Goal: Task Accomplishment & Management: Use online tool/utility

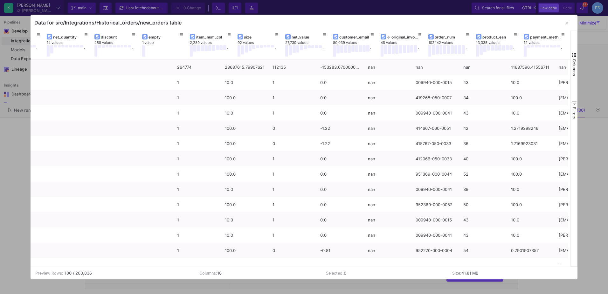
scroll to position [0, 225]
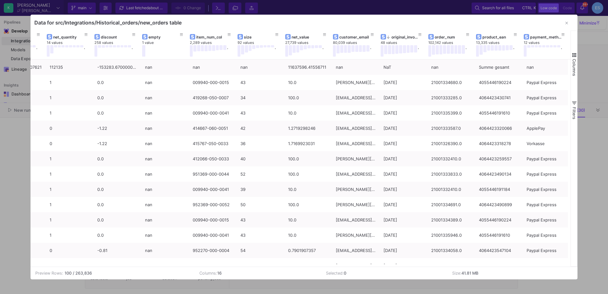
click at [569, 20] on button "button" at bounding box center [566, 23] width 13 height 13
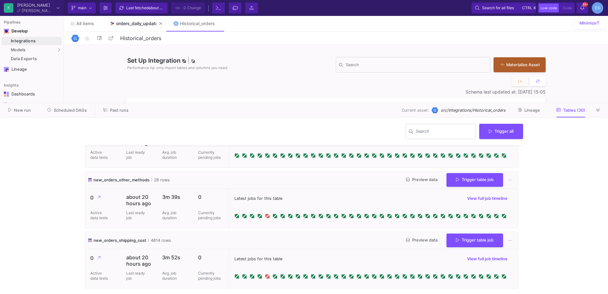
click at [134, 26] on link "orders_daily_update" at bounding box center [134, 23] width 64 height 15
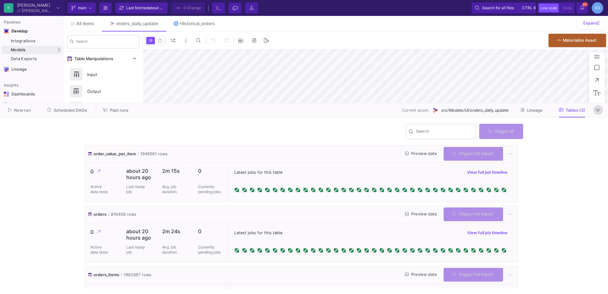
click at [598, 112] on icon at bounding box center [597, 110] width 3 height 4
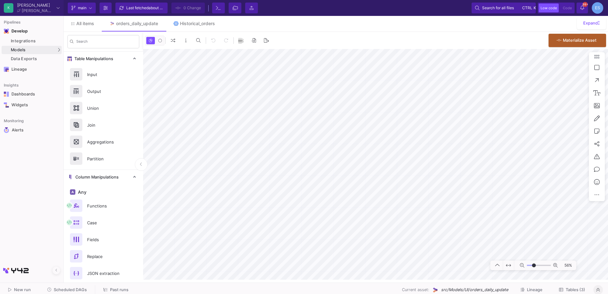
drag, startPoint x: 529, startPoint y: 265, endPoint x: 534, endPoint y: 265, distance: 4.5
type input "-12"
click at [534, 265] on input "range" at bounding box center [539, 265] width 24 height 8
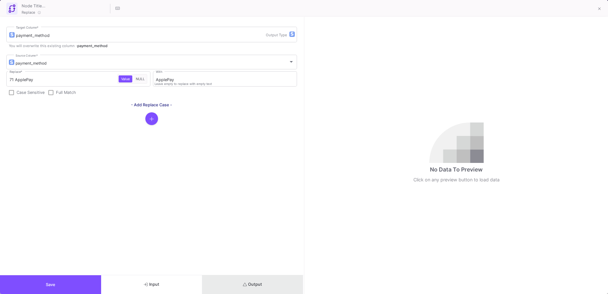
click at [286, 286] on button "Output" at bounding box center [252, 284] width 101 height 19
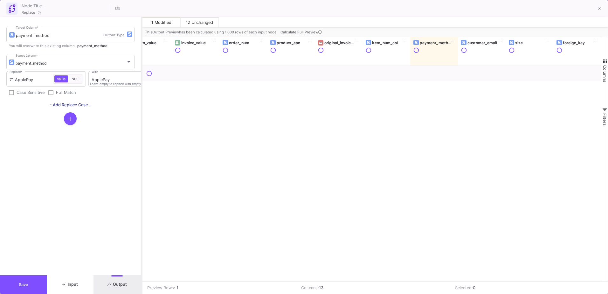
scroll to position [0, 162]
drag, startPoint x: 304, startPoint y: 244, endPoint x: 141, endPoint y: 238, distance: 162.6
click at [141, 238] on div at bounding box center [142, 155] width 2 height 277
click at [320, 34] on icon at bounding box center [319, 31] width 3 height 3
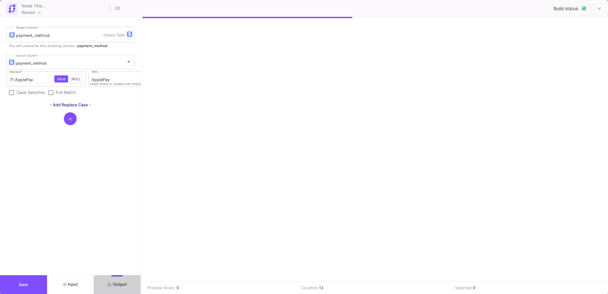
scroll to position [0, 18]
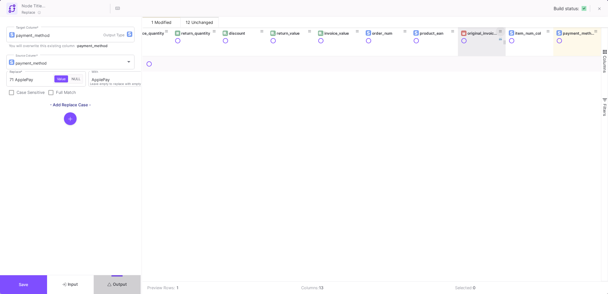
click at [500, 31] on icon at bounding box center [500, 31] width 3 height 3
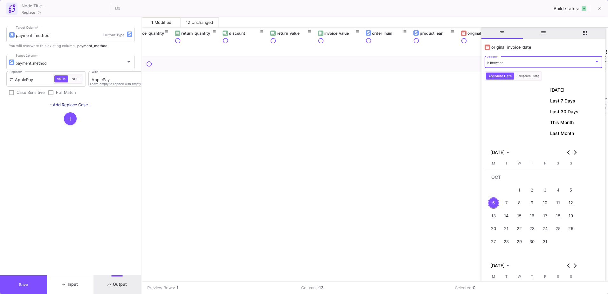
click at [526, 66] on div "is between Operator *" at bounding box center [543, 61] width 113 height 13
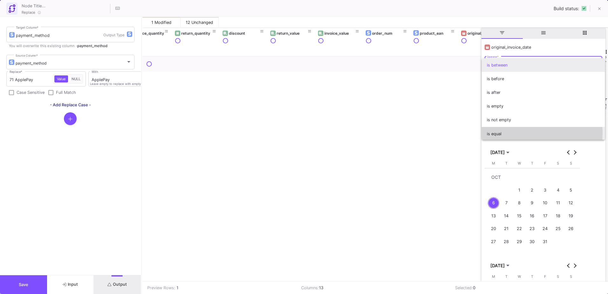
click at [518, 133] on span "is equal" at bounding box center [543, 134] width 113 height 14
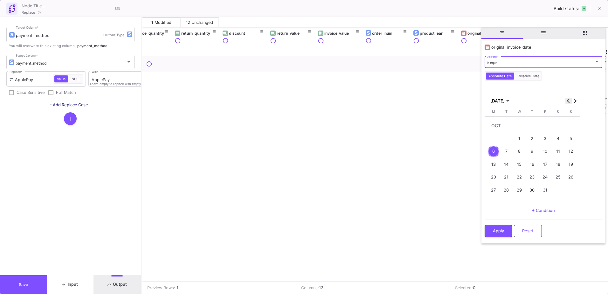
click at [566, 102] on span "Previous month" at bounding box center [568, 101] width 6 height 6
click at [549, 152] on div "12" at bounding box center [545, 152] width 12 height 12
click at [506, 227] on button "Apply" at bounding box center [499, 231] width 28 height 12
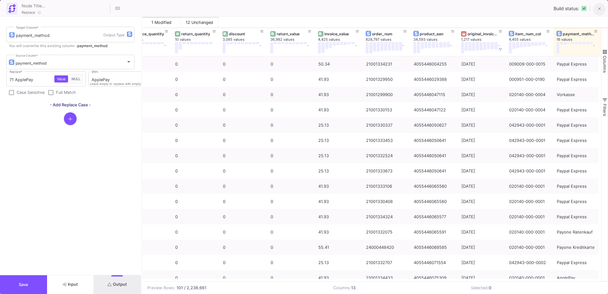
click at [600, 8] on icon at bounding box center [599, 9] width 3 height 4
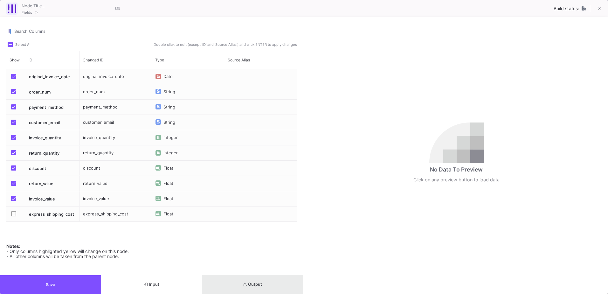
click at [295, 290] on button "Output" at bounding box center [252, 284] width 101 height 19
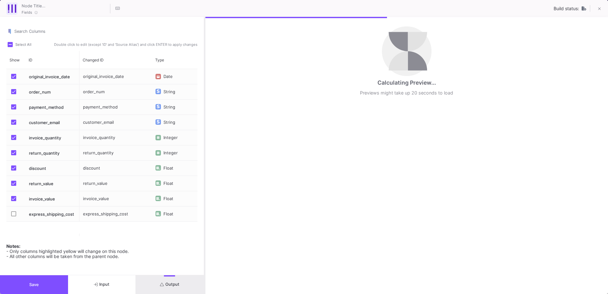
drag, startPoint x: 304, startPoint y: 260, endPoint x: 204, endPoint y: 259, distance: 99.5
click at [204, 259] on div at bounding box center [205, 155] width 2 height 277
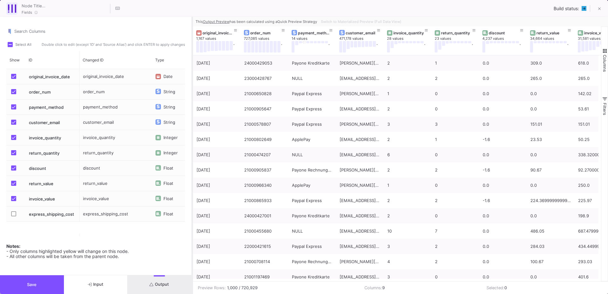
drag, startPoint x: 205, startPoint y: 43, endPoint x: 192, endPoint y: 43, distance: 12.4
click at [192, 43] on div at bounding box center [192, 155] width 2 height 277
click at [344, 20] on div "Switch to Materialized Preview (Full Data View)" at bounding box center [360, 22] width 84 height 10
click at [171, 288] on button "Output" at bounding box center [160, 284] width 64 height 19
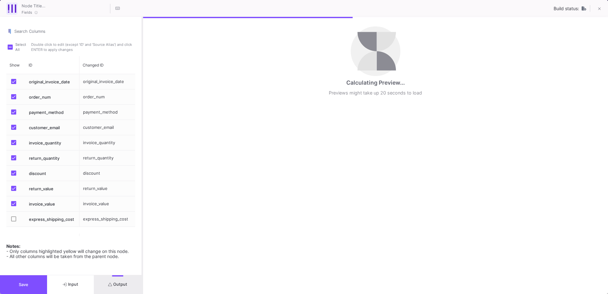
drag, startPoint x: 192, startPoint y: 119, endPoint x: 142, endPoint y: 133, distance: 51.8
click at [142, 133] on div at bounding box center [142, 155] width 2 height 277
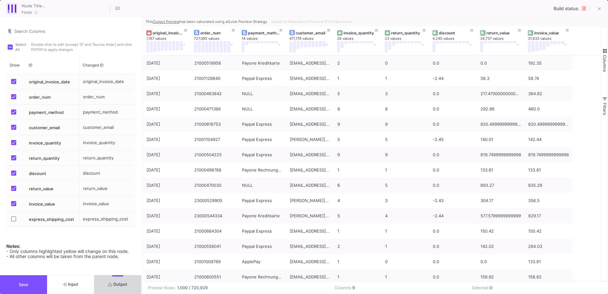
click at [135, 283] on button "Output" at bounding box center [117, 284] width 47 height 19
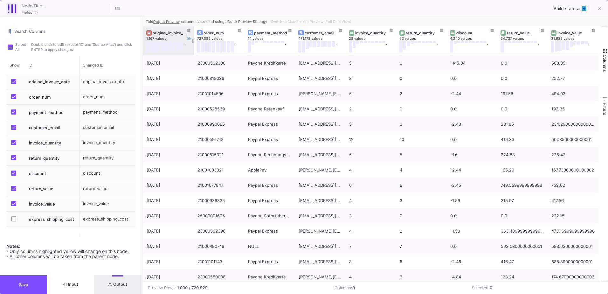
click at [168, 34] on div "original_invoice_date" at bounding box center [170, 33] width 35 height 5
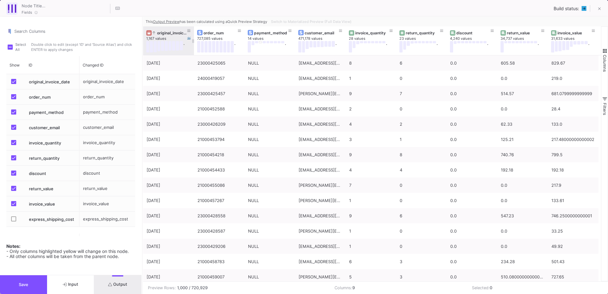
click at [168, 34] on div "original_invoice_date" at bounding box center [170, 33] width 35 height 5
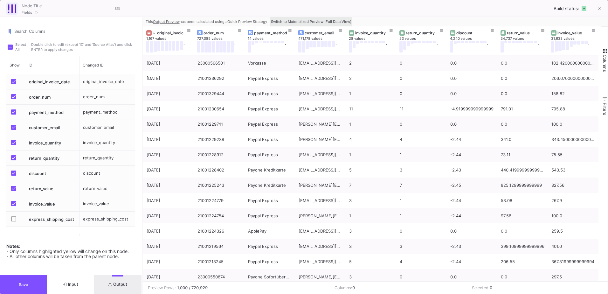
click at [292, 23] on span "Switch to Materialized Preview (Full Data View)" at bounding box center [311, 21] width 80 height 4
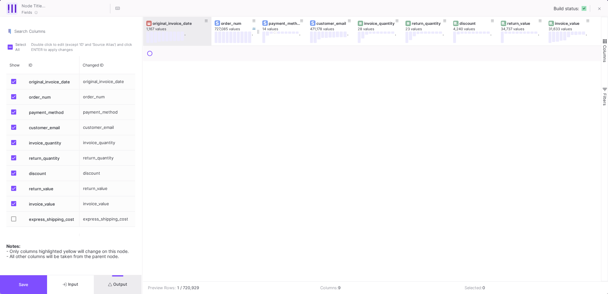
drag, startPoint x: 190, startPoint y: 22, endPoint x: 211, endPoint y: 23, distance: 20.7
click at [211, 23] on div at bounding box center [211, 31] width 3 height 29
click at [143, 27] on div "original_invoice_date 1,167 values ." at bounding box center [177, 31] width 68 height 29
click at [144, 26] on div at bounding box center [145, 155] width 2 height 277
click at [170, 21] on div "original_invoice_date" at bounding box center [180, 23] width 52 height 5
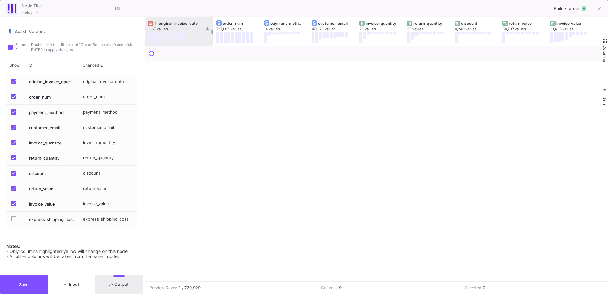
click at [170, 21] on div "original_invoice_date" at bounding box center [180, 23] width 52 height 5
click at [358, 146] on div at bounding box center [373, 163] width 456 height 235
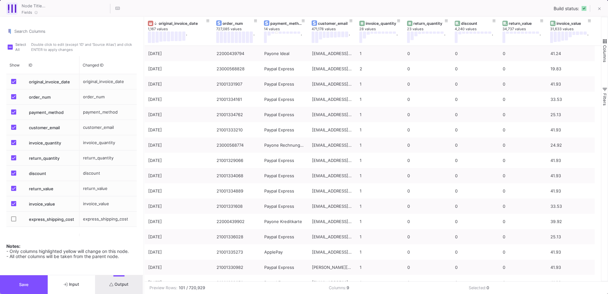
click at [605, 42] on span "button" at bounding box center [605, 41] width 6 height 6
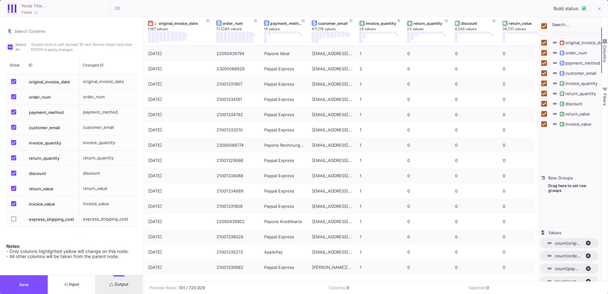
checkbox input "false"
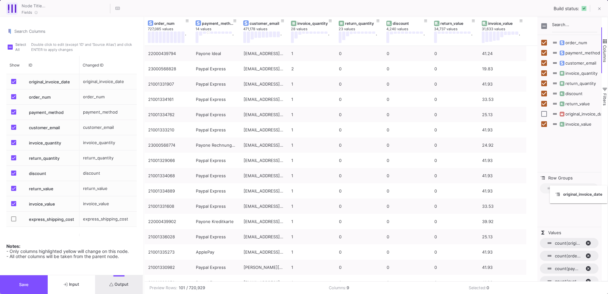
drag, startPoint x: 175, startPoint y: 22, endPoint x: 574, endPoint y: 189, distance: 432.2
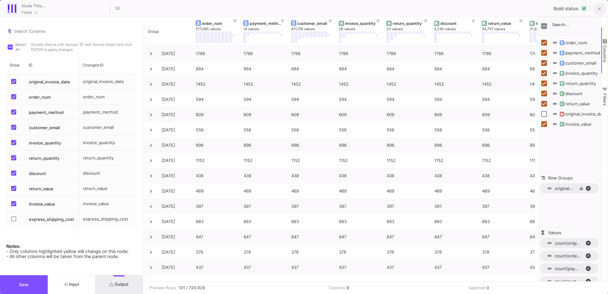
click at [599, 9] on icon at bounding box center [599, 9] width 3 height 4
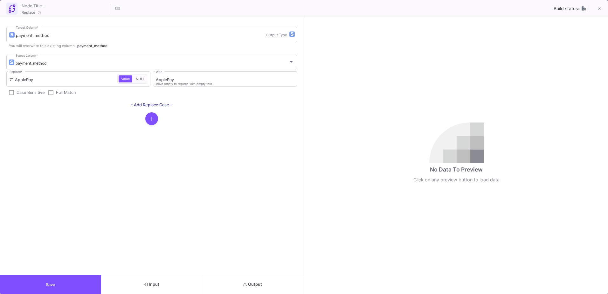
click at [267, 283] on button "Output" at bounding box center [252, 284] width 101 height 19
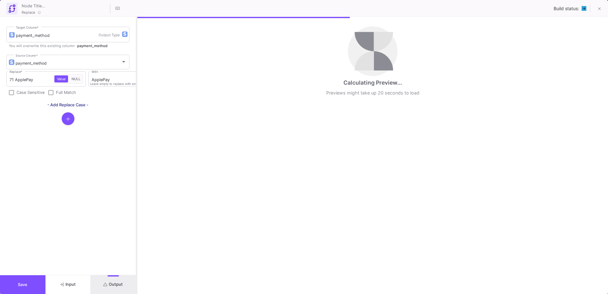
drag, startPoint x: 304, startPoint y: 178, endPoint x: 136, endPoint y: 176, distance: 167.3
click at [136, 176] on div at bounding box center [137, 155] width 2 height 277
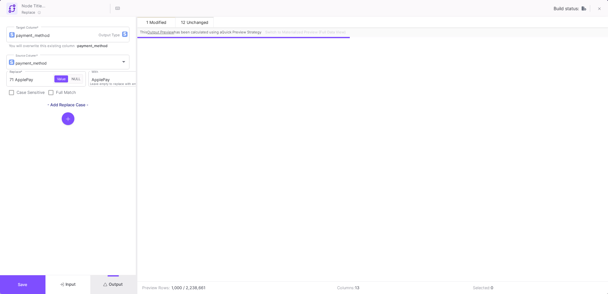
scroll to position [0, 16]
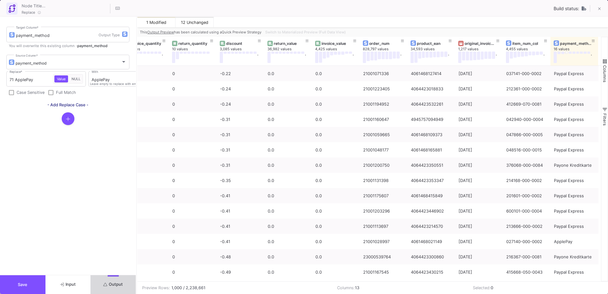
click at [124, 288] on button "Output" at bounding box center [113, 284] width 45 height 19
click at [333, 31] on span "Switch to Materialized Preview (Full Data View)" at bounding box center [305, 32] width 80 height 4
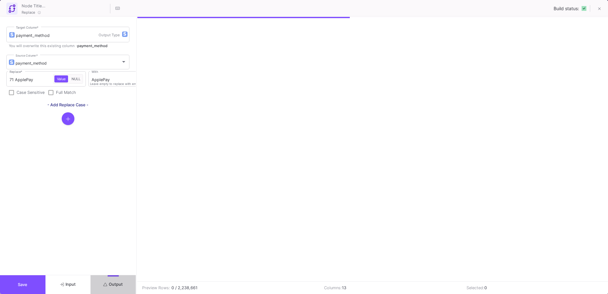
scroll to position [0, 14]
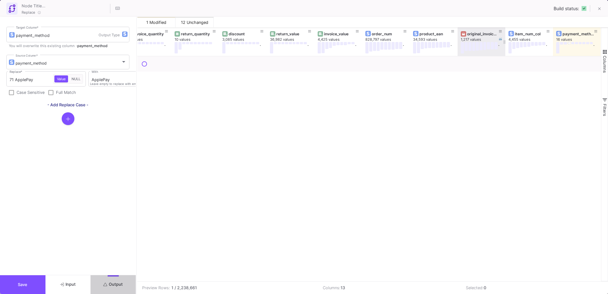
click at [478, 31] on div "original_invoice_date" at bounding box center [482, 33] width 31 height 5
click at [478, 33] on div "original_invoice_date" at bounding box center [482, 33] width 31 height 5
click at [606, 53] on span "button" at bounding box center [605, 52] width 6 height 6
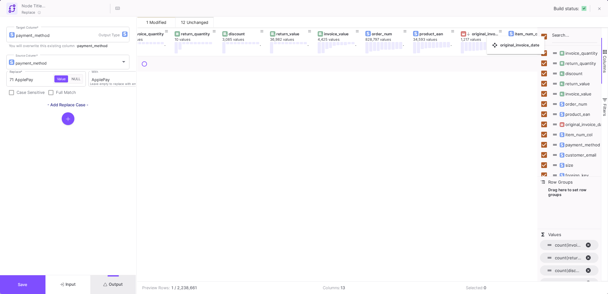
checkbox input "false"
drag, startPoint x: 484, startPoint y: 32, endPoint x: 561, endPoint y: 203, distance: 187.1
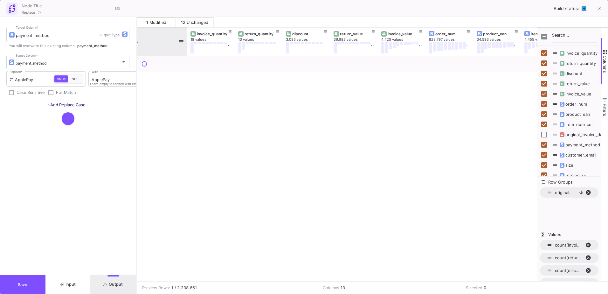
drag, startPoint x: 170, startPoint y: 35, endPoint x: 186, endPoint y: 39, distance: 16.3
click at [186, 39] on div at bounding box center [187, 41] width 3 height 29
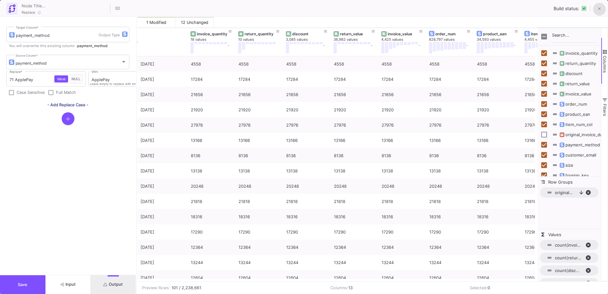
click at [597, 10] on button at bounding box center [599, 9] width 13 height 13
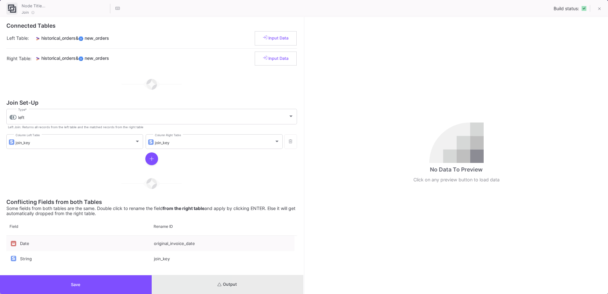
click at [268, 288] on button "Output" at bounding box center [228, 284] width 152 height 19
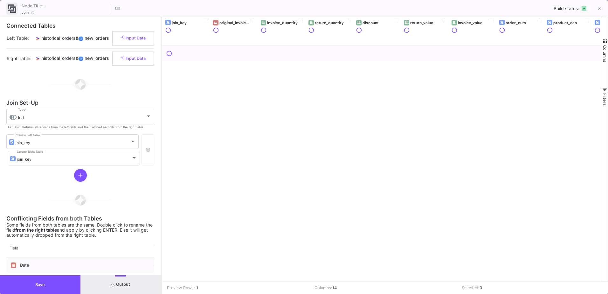
drag, startPoint x: 304, startPoint y: 161, endPoint x: 161, endPoint y: 162, distance: 142.5
click at [161, 162] on div at bounding box center [162, 155] width 2 height 277
click at [233, 24] on div "original_invoice_date" at bounding box center [234, 22] width 31 height 5
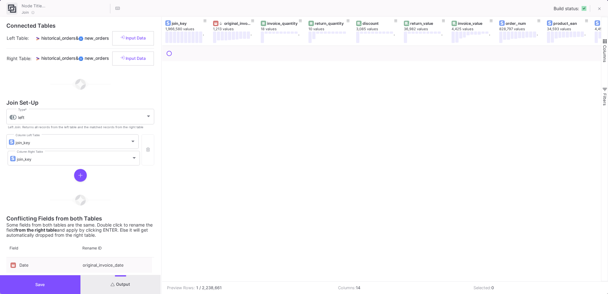
click at [605, 38] on button "Columns" at bounding box center [604, 50] width 6 height 46
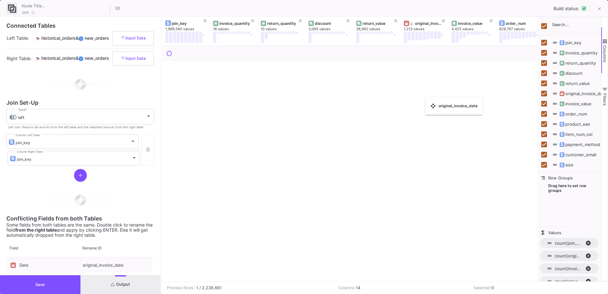
checkbox input "false"
drag, startPoint x: 236, startPoint y: 23, endPoint x: 548, endPoint y: 199, distance: 358.2
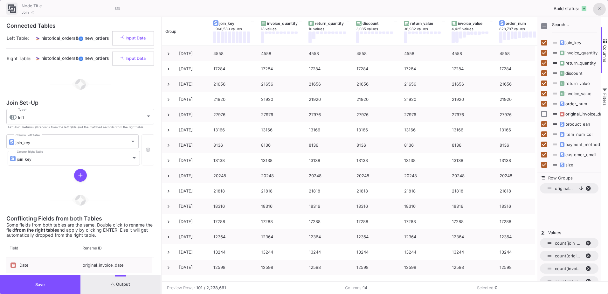
click at [604, 12] on button at bounding box center [599, 9] width 13 height 13
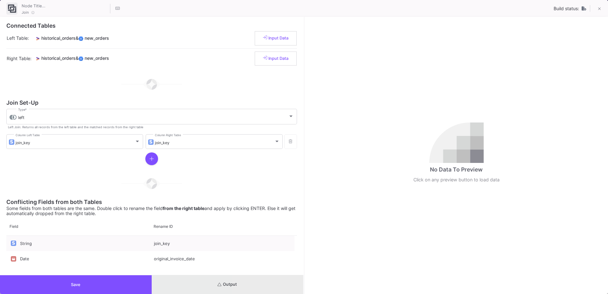
click at [273, 290] on button "Output" at bounding box center [228, 284] width 152 height 19
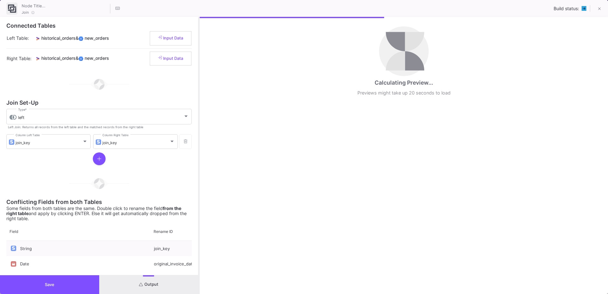
drag, startPoint x: 304, startPoint y: 150, endPoint x: 199, endPoint y: 155, distance: 105.0
click at [199, 155] on div at bounding box center [199, 155] width 2 height 277
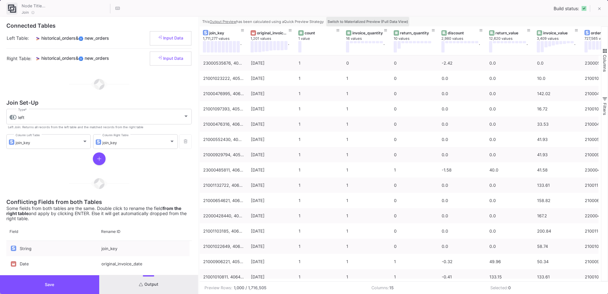
click at [366, 19] on button "Switch to Materialized Preview (Full Data View)" at bounding box center [367, 22] width 83 height 10
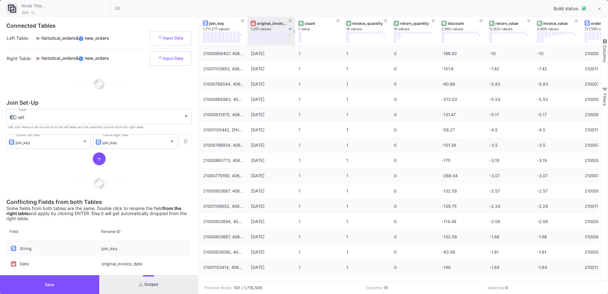
click at [267, 25] on div "original_invoice_date" at bounding box center [272, 23] width 31 height 5
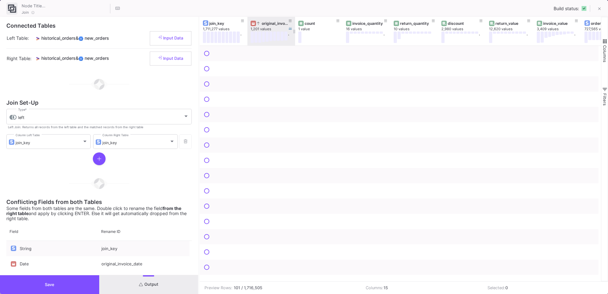
click at [274, 27] on div "1,201 values" at bounding box center [275, 29] width 48 height 5
click at [259, 24] on icon at bounding box center [258, 23] width 3 height 3
click at [605, 48] on span "Columns" at bounding box center [604, 53] width 5 height 17
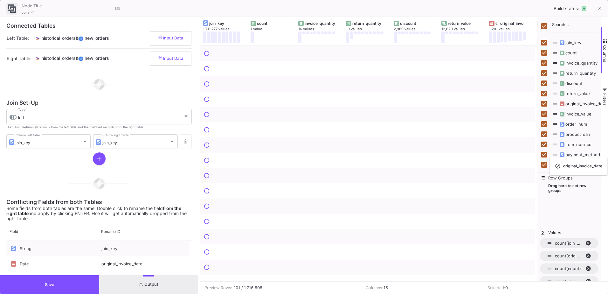
checkbox input "false"
drag, startPoint x: 274, startPoint y: 27, endPoint x: 569, endPoint y: 196, distance: 339.4
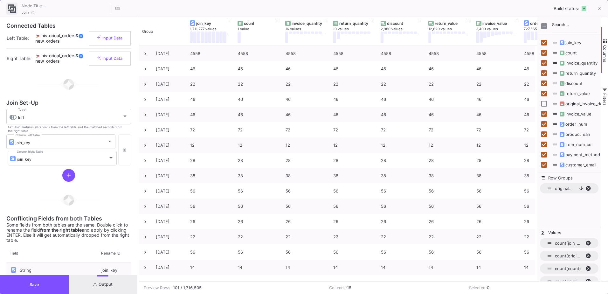
drag, startPoint x: 199, startPoint y: 74, endPoint x: 138, endPoint y: 78, distance: 61.1
click at [138, 78] on div at bounding box center [138, 155] width 2 height 277
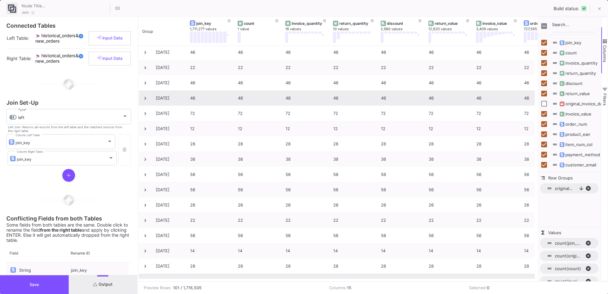
scroll to position [0, 0]
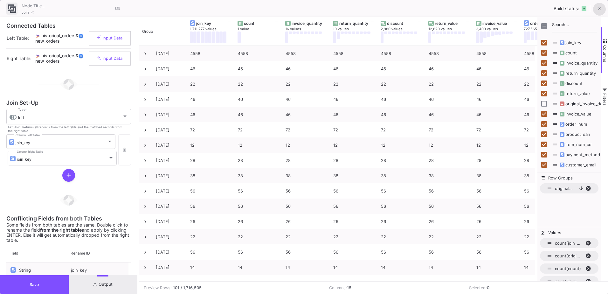
click at [598, 10] on icon at bounding box center [599, 9] width 3 height 3
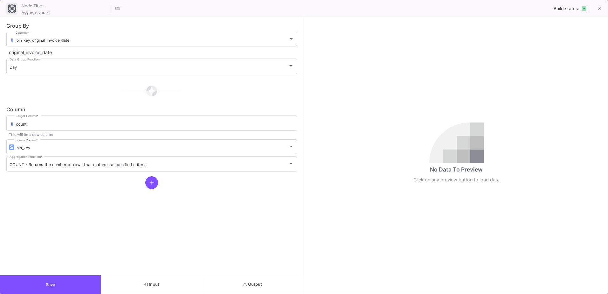
click at [258, 286] on span "Output" at bounding box center [252, 284] width 19 height 5
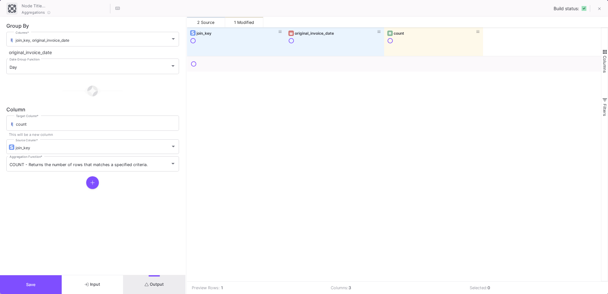
drag, startPoint x: 304, startPoint y: 100, endPoint x: 186, endPoint y: 103, distance: 118.0
click at [186, 103] on div at bounding box center [186, 155] width 2 height 277
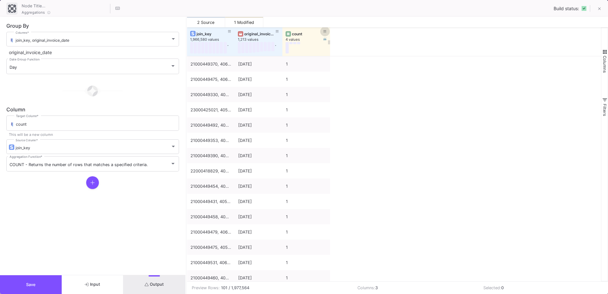
click at [324, 31] on icon at bounding box center [324, 31] width 3 height 3
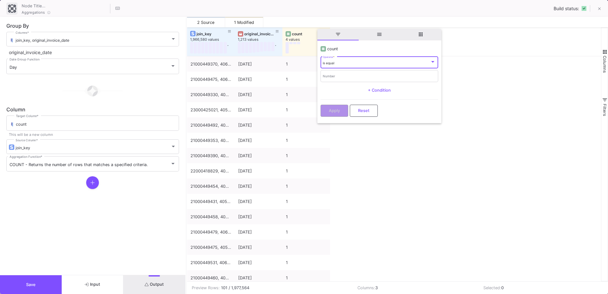
click at [339, 65] on div "is equal" at bounding box center [376, 63] width 107 height 4
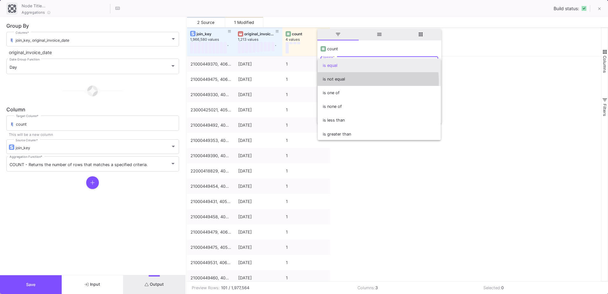
click at [351, 81] on span "is not equal" at bounding box center [379, 79] width 113 height 14
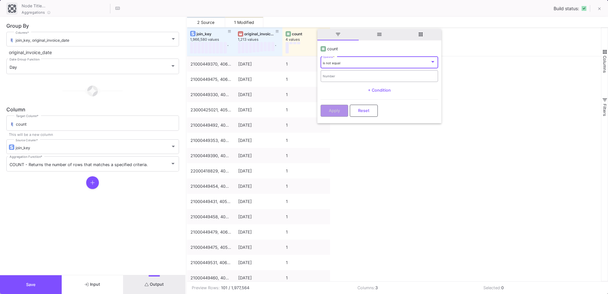
click at [343, 77] on input "Number" at bounding box center [379, 77] width 113 height 4
type input "1"
click at [343, 110] on button "Apply" at bounding box center [335, 110] width 28 height 12
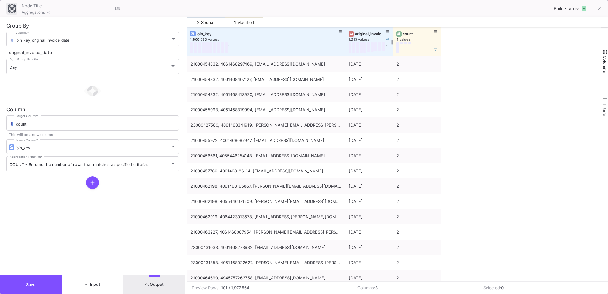
drag, startPoint x: 234, startPoint y: 33, endPoint x: 349, endPoint y: 38, distance: 115.2
click at [349, 38] on div "join_key 1,966,580 values . original_invoice_date 1,213 values . count 4 values" at bounding box center [314, 41] width 254 height 29
click at [364, 34] on div "original_invoice_date" at bounding box center [370, 33] width 31 height 5
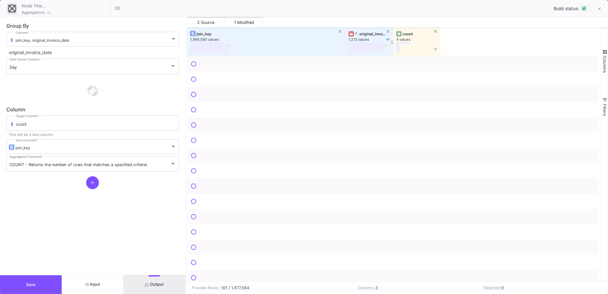
click at [364, 34] on div "original_invoice_date" at bounding box center [370, 33] width 31 height 5
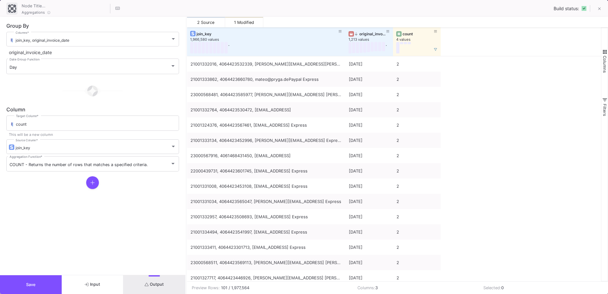
scroll to position [286, 0]
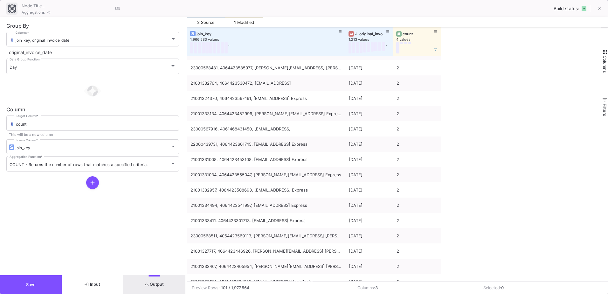
click at [603, 58] on span "Columns" at bounding box center [604, 64] width 5 height 17
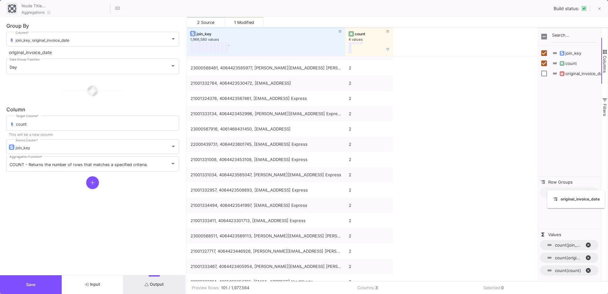
drag, startPoint x: 372, startPoint y: 34, endPoint x: 550, endPoint y: 194, distance: 239.8
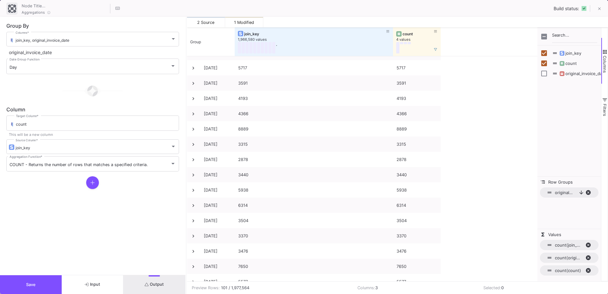
scroll to position [349, 0]
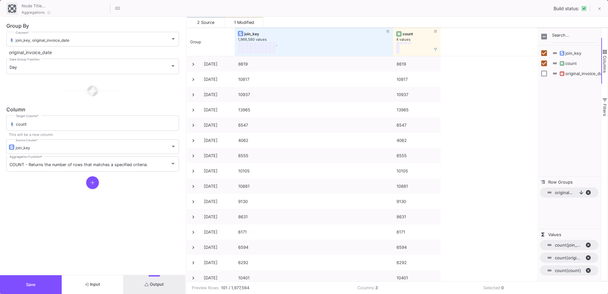
click at [587, 192] on span "original_invoice_date, descending. Press ENTER to sort. Press DELETE to remove" at bounding box center [590, 193] width 10 height 6
checkbox input "true"
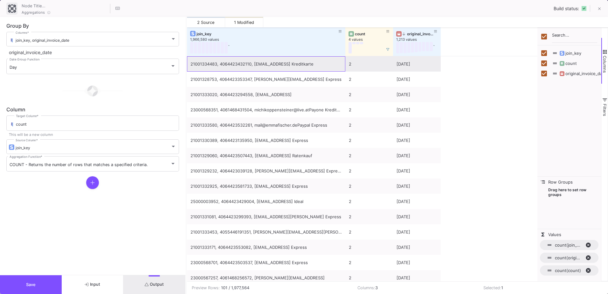
click at [232, 65] on div "21001334483, 4064423432110, [EMAIL_ADDRESS] Kreditkarte" at bounding box center [265, 64] width 151 height 15
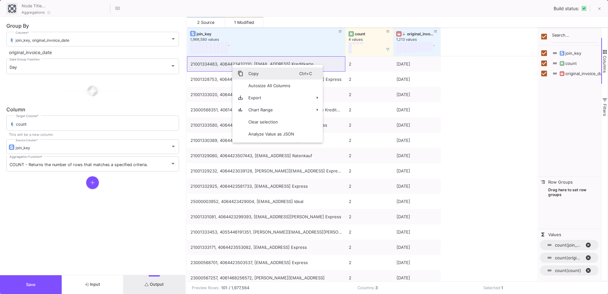
click at [263, 76] on span "Copy" at bounding box center [271, 73] width 56 height 12
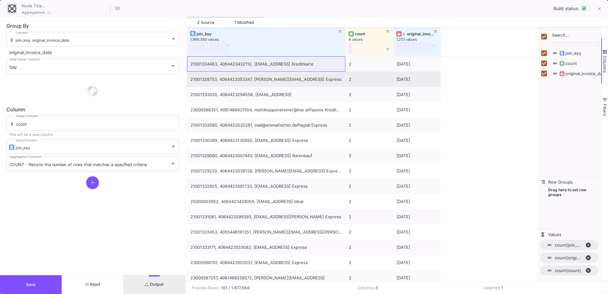
click at [282, 78] on div "21001328753, 4064423353347, [PERSON_NAME][EMAIL_ADDRESS] Express" at bounding box center [265, 79] width 151 height 15
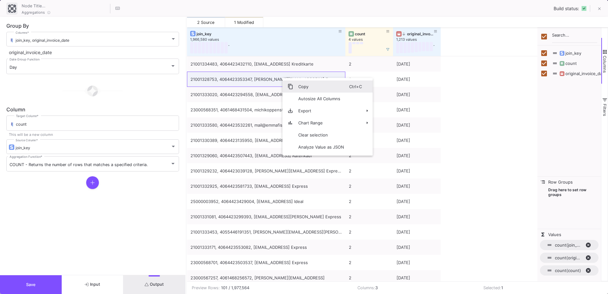
click at [305, 90] on span "Copy" at bounding box center [321, 86] width 56 height 12
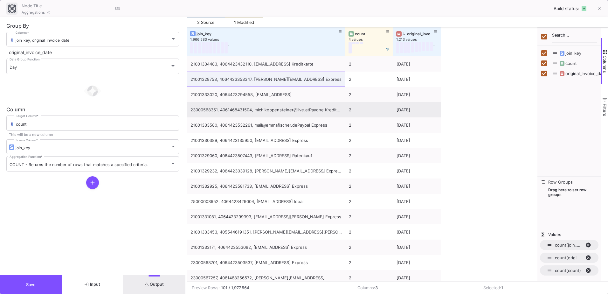
click at [282, 104] on div "23000568351, 4061468431504, michikoppensteiner@live.atPayone Kreditkarte" at bounding box center [265, 109] width 151 height 15
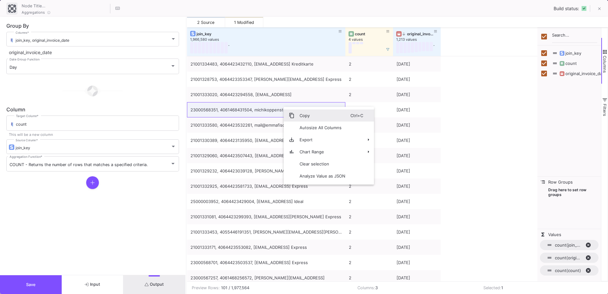
click at [317, 120] on span "Copy" at bounding box center [322, 115] width 56 height 12
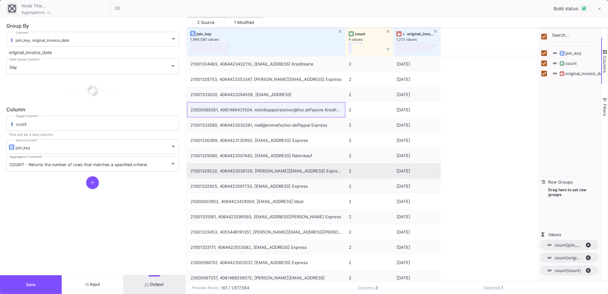
click at [283, 173] on div "21001329232, 4064423039128, [PERSON_NAME][EMAIL_ADDRESS] Express" at bounding box center [265, 170] width 151 height 15
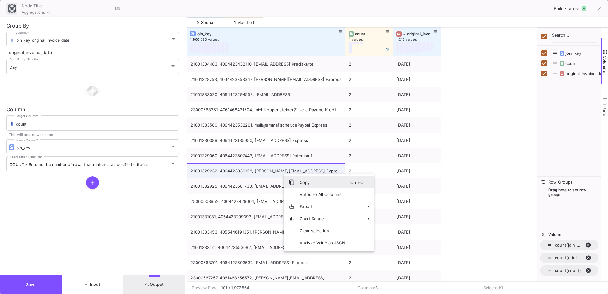
click at [301, 179] on span "Copy" at bounding box center [322, 182] width 56 height 12
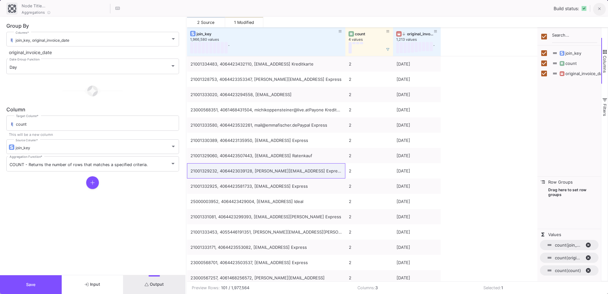
click at [596, 10] on button at bounding box center [599, 9] width 13 height 13
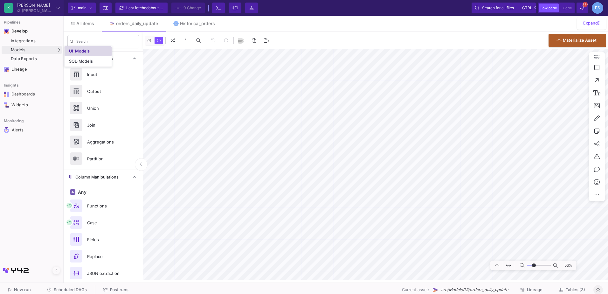
click at [68, 51] on link "UI-Models" at bounding box center [88, 51] width 47 height 10
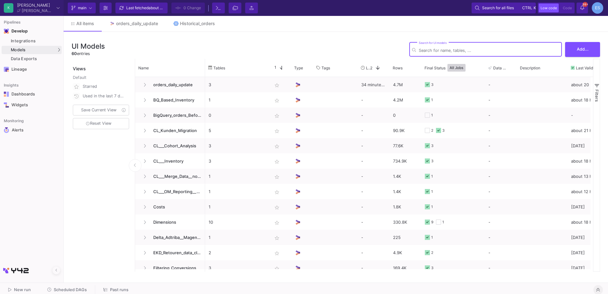
click at [445, 50] on input "Search for UI models" at bounding box center [489, 50] width 140 height 5
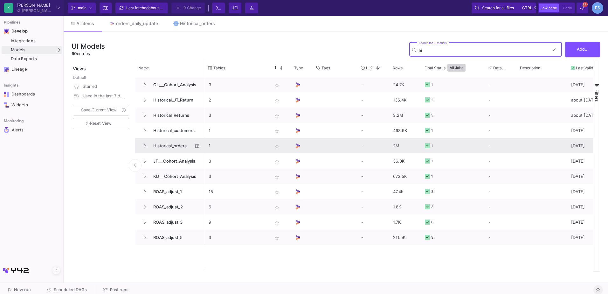
type input "hi"
click at [169, 149] on span "Historical_orders" at bounding box center [171, 145] width 44 height 15
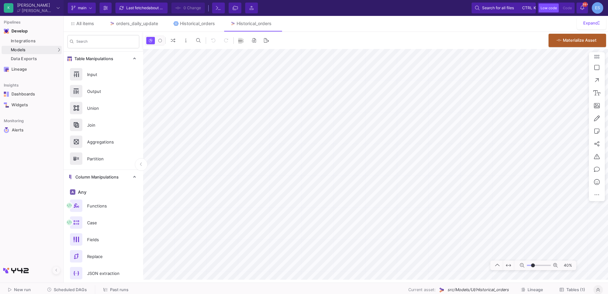
click at [533, 265] on input "range" at bounding box center [539, 265] width 24 height 8
drag, startPoint x: 531, startPoint y: 264, endPoint x: 535, endPoint y: 266, distance: 4.7
type input "0"
click at [535, 266] on input "range" at bounding box center [539, 265] width 24 height 8
click at [117, 26] on div "orders_daily_update" at bounding box center [137, 23] width 42 height 5
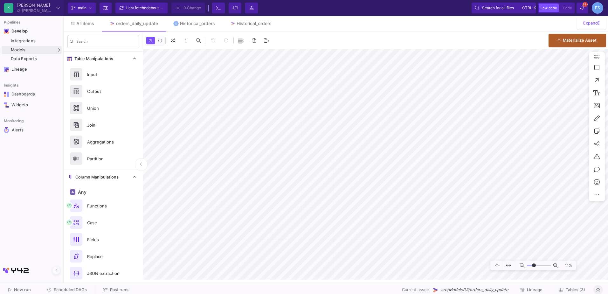
drag, startPoint x: 529, startPoint y: 265, endPoint x: 534, endPoint y: 267, distance: 4.7
type input "-12"
click at [534, 267] on input "range" at bounding box center [539, 265] width 24 height 8
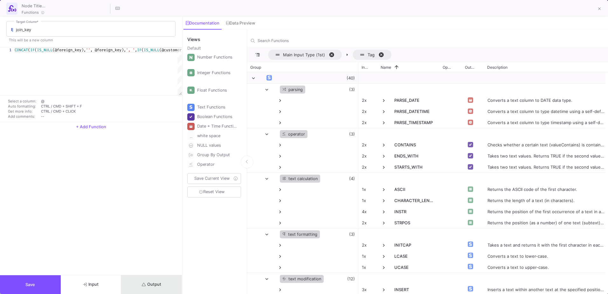
click at [152, 288] on button "Output" at bounding box center [151, 284] width 61 height 19
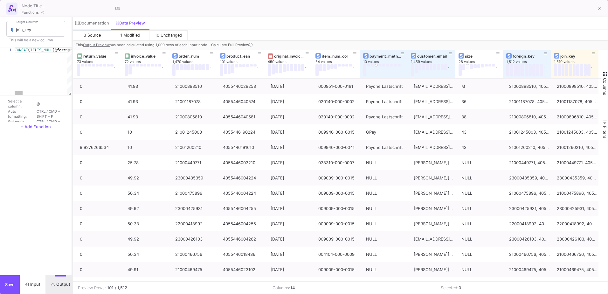
scroll to position [0, 142]
drag, startPoint x: 183, startPoint y: 231, endPoint x: 72, endPoint y: 222, distance: 110.7
click at [72, 222] on div at bounding box center [73, 155] width 2 height 277
click at [252, 43] on span "Calculate Full Preview" at bounding box center [232, 45] width 43 height 4
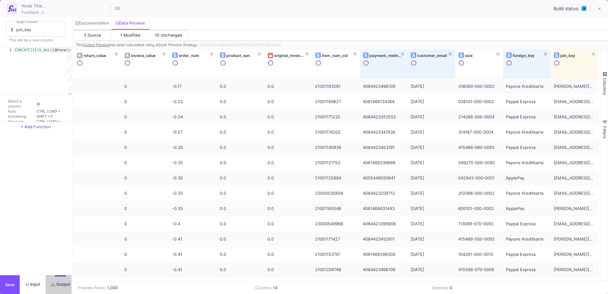
scroll to position [0, 140]
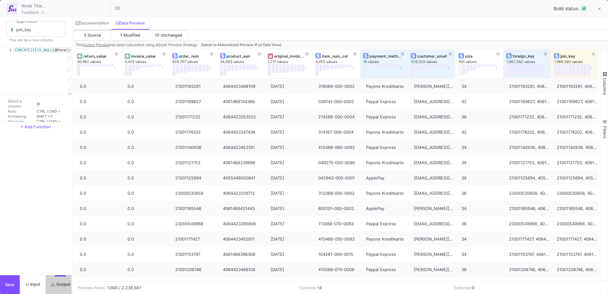
click at [256, 42] on button "Switch to Materialized Preview (Full Data View)" at bounding box center [241, 45] width 83 height 10
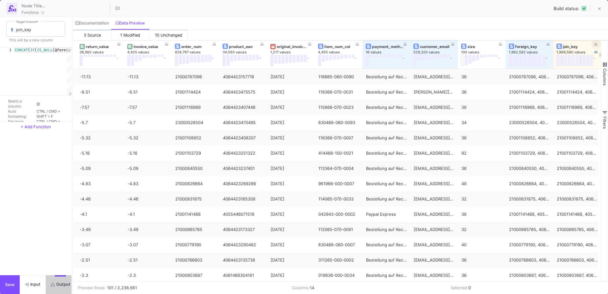
click at [595, 44] on icon at bounding box center [595, 44] width 3 height 3
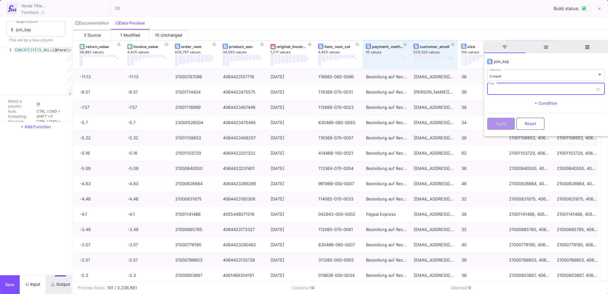
click at [513, 89] on input "Text" at bounding box center [541, 90] width 103 height 4
paste input "21001334483, 4064423432110, [EMAIL_ADDRESS] Kreditkarte"
type input "21001334483, 4064423432110, [EMAIL_ADDRESS] Kreditkarte"
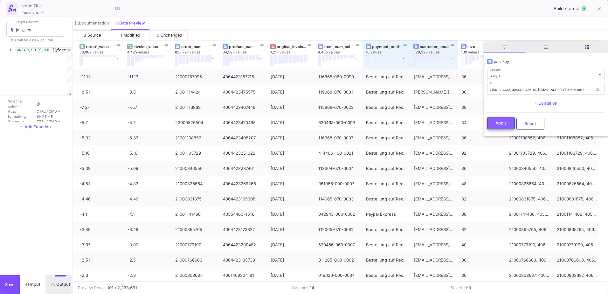
click at [505, 119] on button "Apply" at bounding box center [501, 123] width 28 height 12
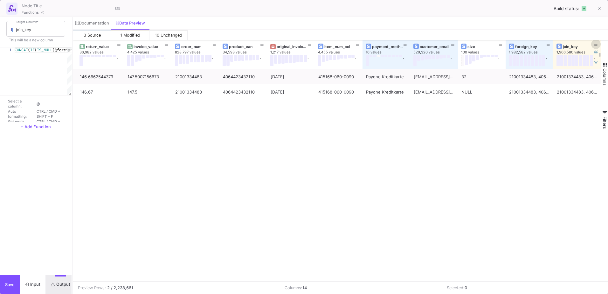
click at [596, 45] on icon at bounding box center [595, 44] width 3 height 3
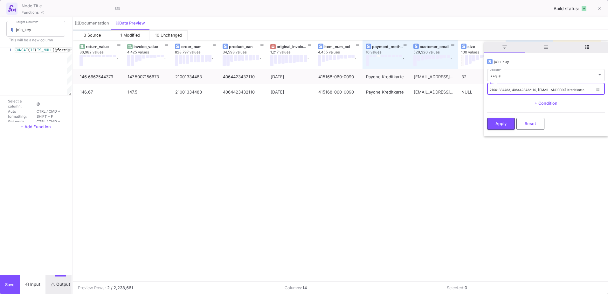
click at [524, 89] on input "21001334483, 4064423432110, [EMAIL_ADDRESS] Kreditkarte" at bounding box center [541, 90] width 103 height 4
paste input "28753, 4064423353347, [PERSON_NAME][EMAIL_ADDRESS] Express"
type input "21001328753, 4064423353347, [PERSON_NAME][EMAIL_ADDRESS] Express"
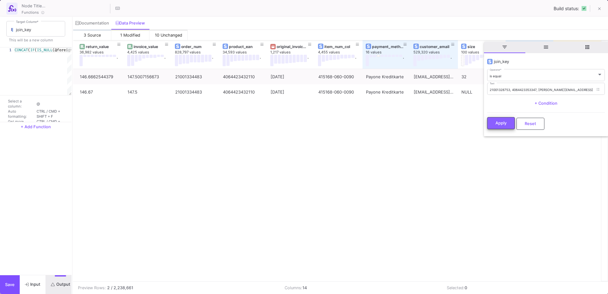
click at [502, 121] on span "Apply" at bounding box center [500, 123] width 11 height 5
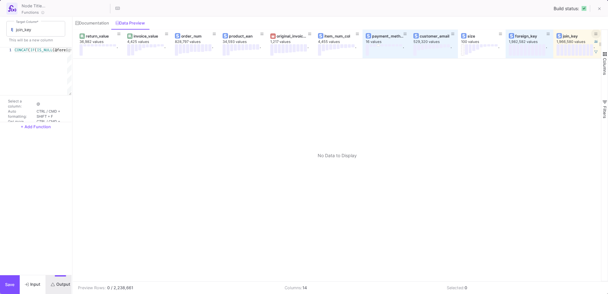
click at [595, 34] on icon at bounding box center [595, 33] width 3 height 3
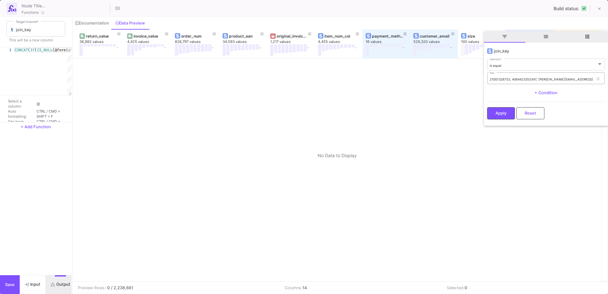
click at [499, 83] on div "21001328753, 4064423353347, [PERSON_NAME][EMAIL_ADDRESS] Express Text" at bounding box center [541, 78] width 103 height 13
click at [492, 79] on input "21001328753, 4064423353347, [PERSON_NAME][EMAIL_ADDRESS] Express" at bounding box center [541, 79] width 103 height 4
paste input "21001328753, 4064423353347, [PERSON_NAME][EMAIL_ADDRESS] Express"
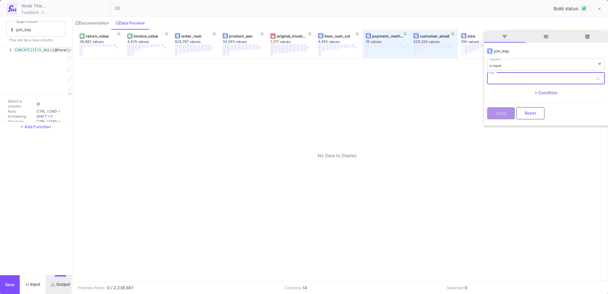
type input "21001328753, 4064423353347, [PERSON_NAME][EMAIL_ADDRESS] Express"
click at [503, 114] on span "Apply" at bounding box center [500, 112] width 11 height 5
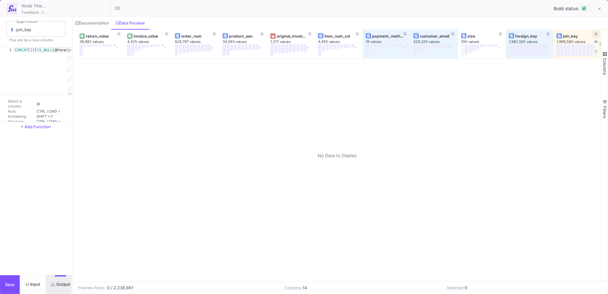
click at [595, 34] on icon at bounding box center [595, 33] width 3 height 3
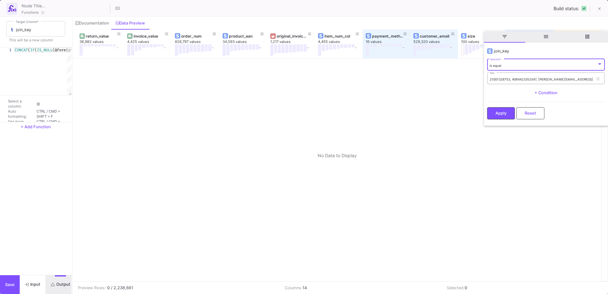
click at [536, 77] on input "21001328753, 4064423353347, [PERSON_NAME][EMAIL_ADDRESS] Express" at bounding box center [541, 79] width 103 height 4
paste input "3000568351, 4061468431504, michikoppensteiner@live.atPayone Kreditkarte"
type input "23000568351, 4061468431504, michikoppensteiner@live.atPayone Kreditkarte"
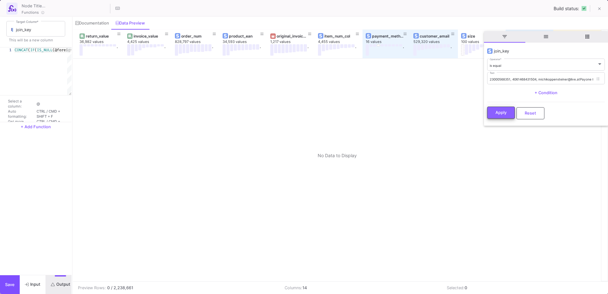
click at [508, 112] on button "Apply" at bounding box center [501, 113] width 28 height 12
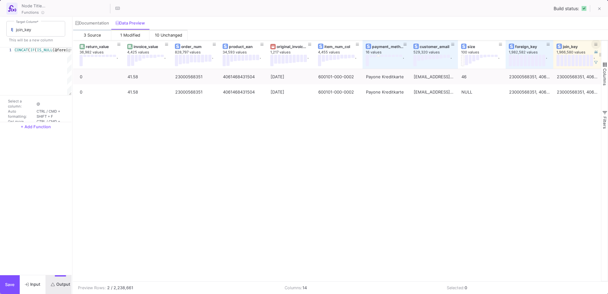
click at [594, 43] on button at bounding box center [596, 44] width 10 height 10
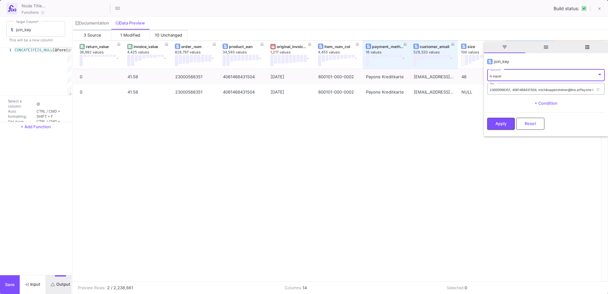
click at [527, 89] on input "23000568351, 4061468431504, michikoppensteiner@live.atPayone Kreditkarte" at bounding box center [541, 90] width 103 height 4
click at [528, 89] on input "23000568351, 4061468431504, michikoppensteiner@live.atPayone Kreditkarte" at bounding box center [541, 90] width 103 height 4
paste input "1001329232, 4064423039128, [PERSON_NAME][EMAIL_ADDRESS] Express"
type input "21001329232, 4064423039128, [PERSON_NAME][EMAIL_ADDRESS] Express"
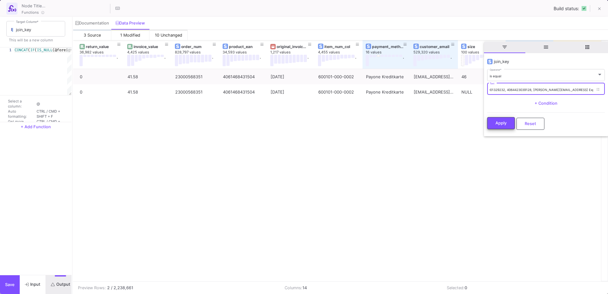
scroll to position [0, 0]
click at [497, 122] on span "Apply" at bounding box center [500, 123] width 11 height 5
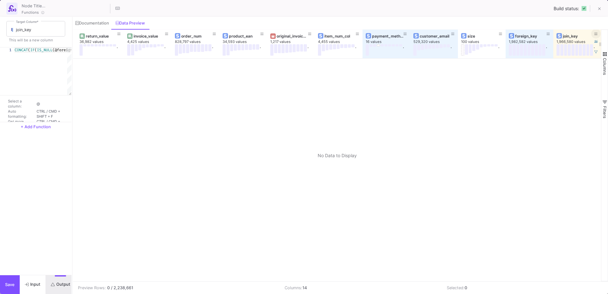
click at [596, 32] on icon at bounding box center [595, 33] width 3 height 3
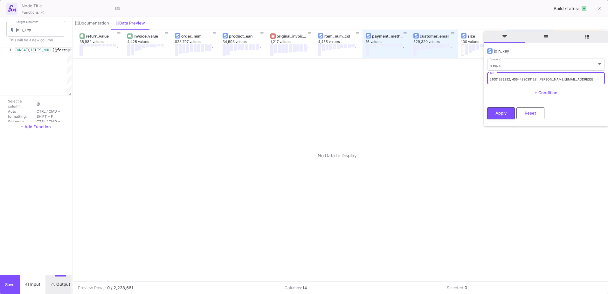
click at [542, 79] on input "21001329232, 4064423039128, [PERSON_NAME][EMAIL_ADDRESS] Express" at bounding box center [541, 79] width 103 height 4
paste input "21001329232, 4064423039128, [PERSON_NAME][EMAIL_ADDRESS] Express"
type input "21001329232, 4064423039128, [PERSON_NAME][EMAIL_ADDRESS] Express"
click at [501, 111] on span "Apply" at bounding box center [500, 112] width 11 height 5
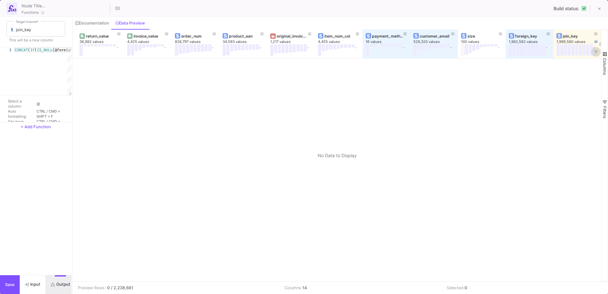
click at [596, 50] on icon at bounding box center [595, 51] width 3 height 3
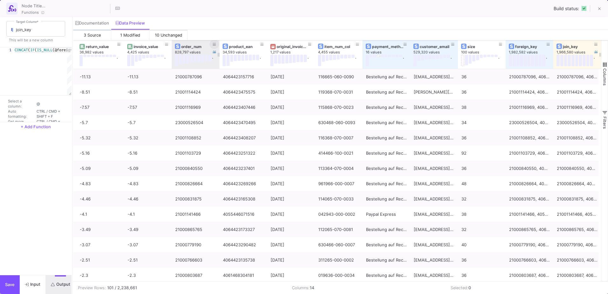
click at [212, 45] on button at bounding box center [215, 44] width 10 height 10
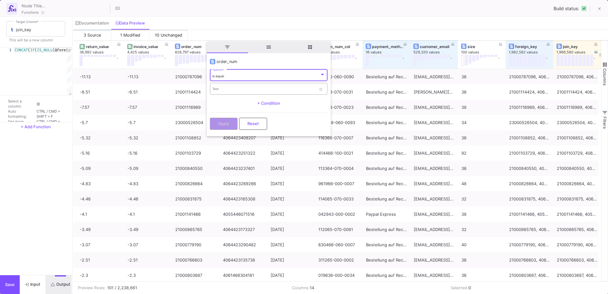
click at [232, 88] on input "Text" at bounding box center [263, 90] width 103 height 4
paste input "21001329232"
type input "21001329232"
click at [230, 124] on button "Apply" at bounding box center [224, 123] width 28 height 12
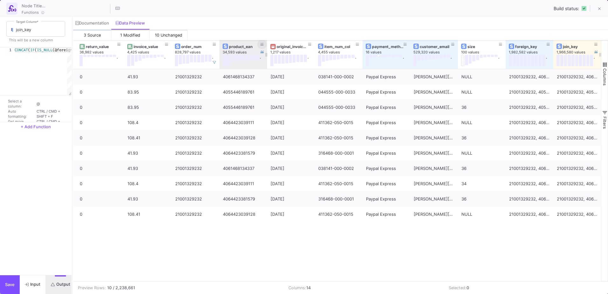
click at [262, 43] on icon at bounding box center [261, 44] width 3 height 3
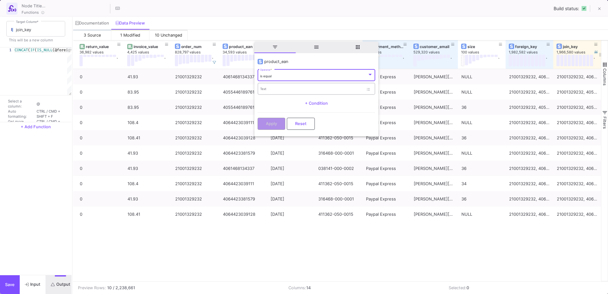
click at [280, 85] on div "Text" at bounding box center [311, 88] width 103 height 13
paste input "4064423039128"
type input "4064423039128"
click at [276, 127] on button "Apply" at bounding box center [272, 123] width 28 height 12
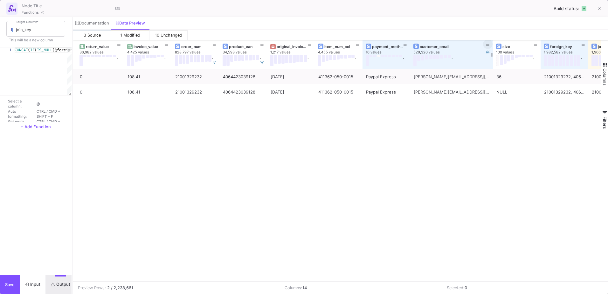
drag, startPoint x: 457, startPoint y: 42, endPoint x: 492, endPoint y: 46, distance: 35.2
click at [492, 46] on div at bounding box center [493, 54] width 3 height 29
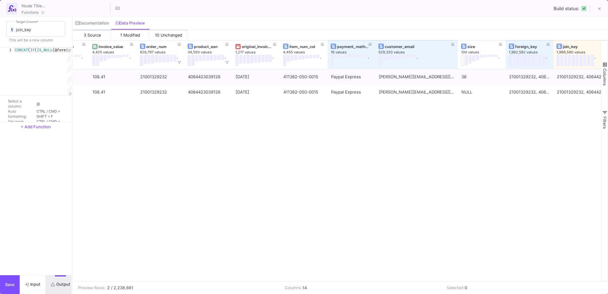
drag, startPoint x: 600, startPoint y: 44, endPoint x: 609, endPoint y: 44, distance: 8.6
click at [608, 44] on html "K [PERSON_NAME] [PERSON_NAME] Current branch main Branch Options Last fetched a…" at bounding box center [304, 147] width 608 height 294
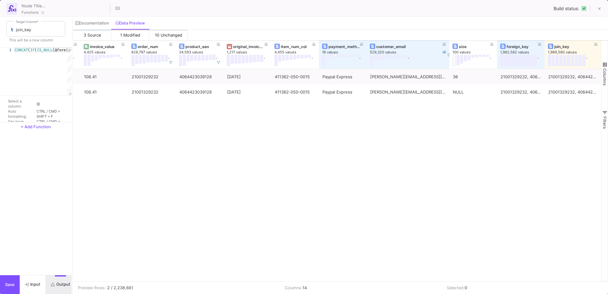
drag, startPoint x: 544, startPoint y: 45, endPoint x: 436, endPoint y: 46, distance: 107.8
click at [436, 46] on div "discount 3,085 values . return_value 36,982 values . invoice_value 4,425 values…" at bounding box center [245, 54] width 711 height 29
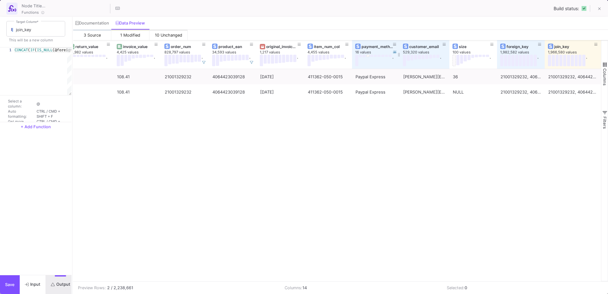
scroll to position [0, 150]
drag, startPoint x: 449, startPoint y: 45, endPoint x: 369, endPoint y: 43, distance: 80.1
click at [369, 43] on div "discount 3,085 values . return_value 36,982 values . invoice_value 4,425 values…" at bounding box center [262, 54] width 678 height 29
click at [608, 47] on html "K [PERSON_NAME] [PERSON_NAME] Current branch main Branch Options Last fetched a…" at bounding box center [304, 147] width 608 height 294
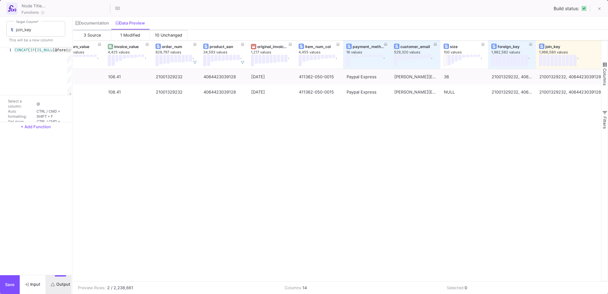
drag, startPoint x: 600, startPoint y: 43, endPoint x: 609, endPoint y: 46, distance: 9.5
click at [608, 46] on html "K [PERSON_NAME] [PERSON_NAME] Current branch main Branch Options Last fetched a…" at bounding box center [304, 147] width 608 height 294
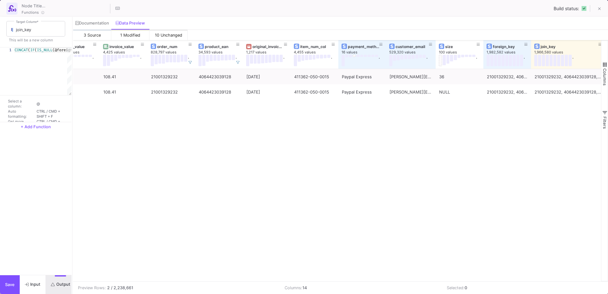
scroll to position [0, 168]
drag, startPoint x: 600, startPoint y: 47, endPoint x: 609, endPoint y: 44, distance: 9.5
click at [608, 44] on html "K [PERSON_NAME] [PERSON_NAME] Current branch main Branch Options Last fetched a…" at bounding box center [304, 147] width 608 height 294
drag, startPoint x: 390, startPoint y: 282, endPoint x: 448, endPoint y: 284, distance: 58.2
click at [448, 284] on tr "Preview Rows: 2 / 2,238,661 Columns: 14 Selected: 0" at bounding box center [338, 287] width 531 height 12
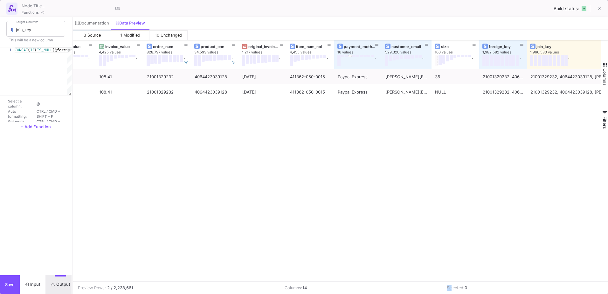
scroll to position [0, 177]
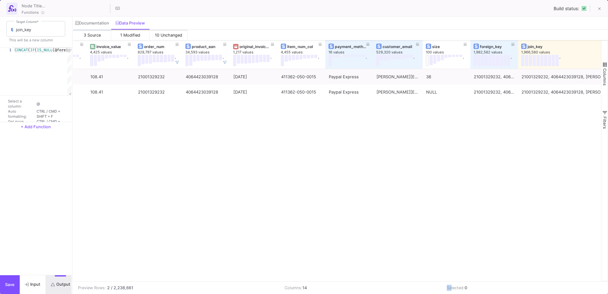
drag, startPoint x: 600, startPoint y: 45, endPoint x: 609, endPoint y: 55, distance: 14.0
click at [608, 55] on html "K [PERSON_NAME] [PERSON_NAME] Current branch main Branch Options Last fetched a…" at bounding box center [304, 147] width 608 height 294
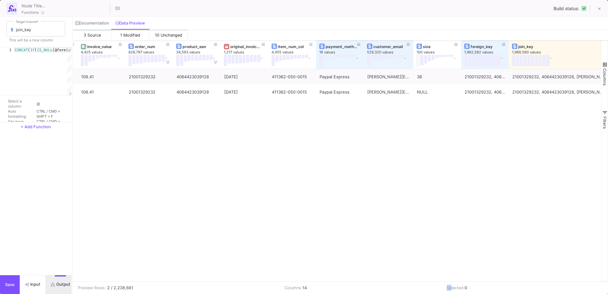
drag, startPoint x: 601, startPoint y: 48, endPoint x: 609, endPoint y: 52, distance: 9.4
click at [608, 52] on html "K [PERSON_NAME] [PERSON_NAME] Current branch main Branch Options Last fetched a…" at bounding box center [304, 147] width 608 height 294
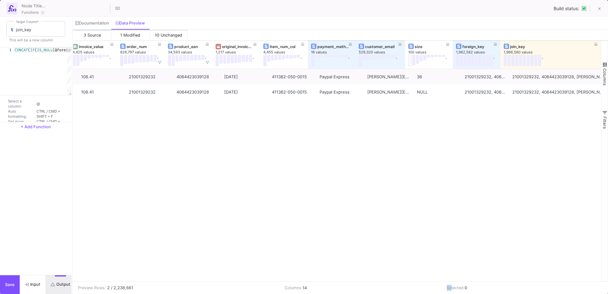
scroll to position [0, 195]
drag, startPoint x: 600, startPoint y: 47, endPoint x: 609, endPoint y: 48, distance: 8.6
click at [608, 48] on html "K [PERSON_NAME] [PERSON_NAME] Current branch main Branch Options Last fetched a…" at bounding box center [304, 147] width 608 height 294
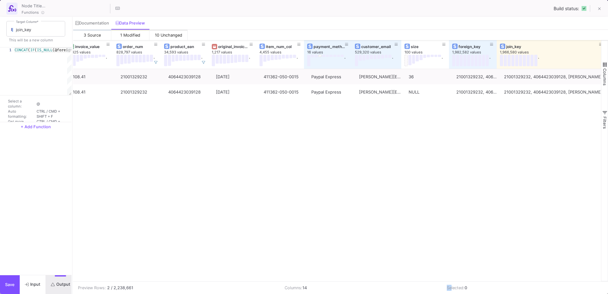
scroll to position [0, 203]
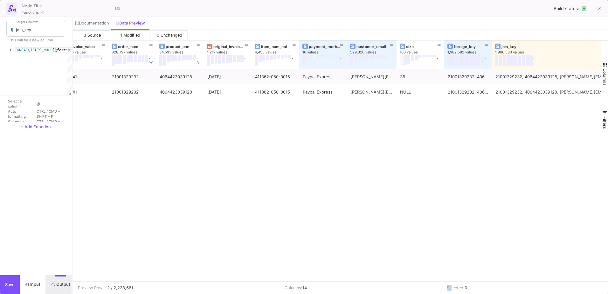
drag, startPoint x: 601, startPoint y: 46, endPoint x: 607, endPoint y: 51, distance: 8.2
click at [608, 50] on html "K [PERSON_NAME] [PERSON_NAME] Current branch main Branch Options Last fetched a…" at bounding box center [304, 147] width 608 height 294
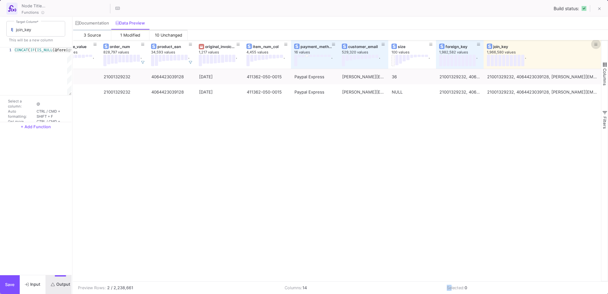
click at [595, 43] on icon at bounding box center [595, 44] width 3 height 3
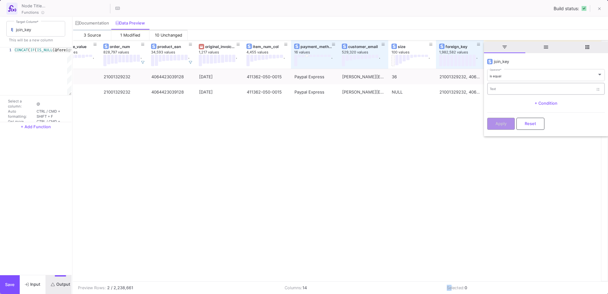
click at [523, 85] on div "Text" at bounding box center [541, 88] width 103 height 13
paste input "21001329232, 4064423039128, [PERSON_NAME][EMAIL_ADDRESS] Express"
type input "21001329232, 4064423039128, [PERSON_NAME][EMAIL_ADDRESS] Express"
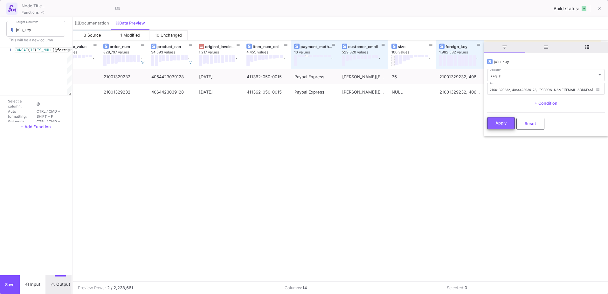
click at [500, 122] on span "Apply" at bounding box center [500, 123] width 11 height 5
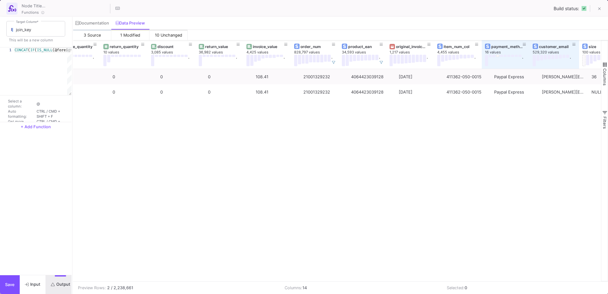
scroll to position [0, 22]
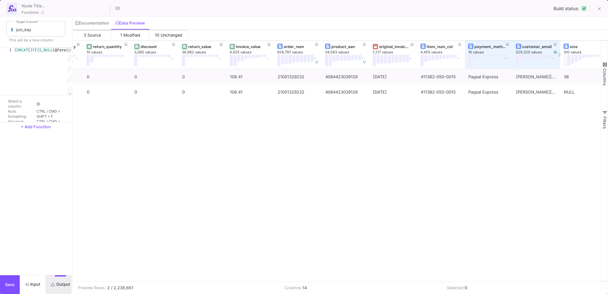
drag, startPoint x: 561, startPoint y: 41, endPoint x: 545, endPoint y: 45, distance: 16.0
click at [545, 45] on div "customer_email 529,320 values ." at bounding box center [537, 54] width 48 height 29
drag, startPoint x: 130, startPoint y: 45, endPoint x: 122, endPoint y: 45, distance: 7.6
click at [122, 45] on div "return_quantity 10 values" at bounding box center [107, 54] width 48 height 29
click at [465, 43] on div "payment_method 16 values ." at bounding box center [489, 54] width 48 height 29
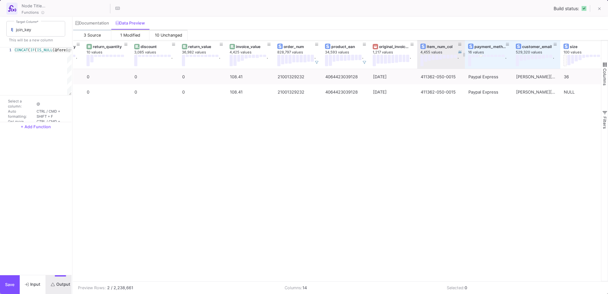
drag, startPoint x: 465, startPoint y: 43, endPoint x: 455, endPoint y: 43, distance: 9.9
click at [455, 43] on div "item_num_col 4,455 values ." at bounding box center [441, 54] width 48 height 29
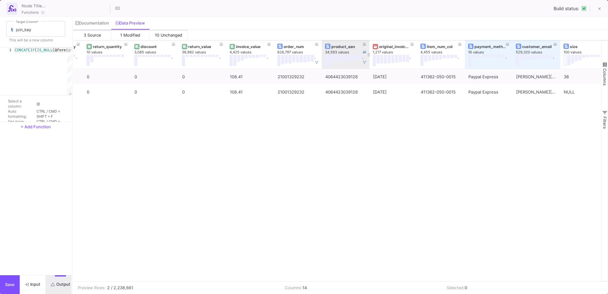
click at [363, 61] on icon at bounding box center [364, 62] width 3 height 3
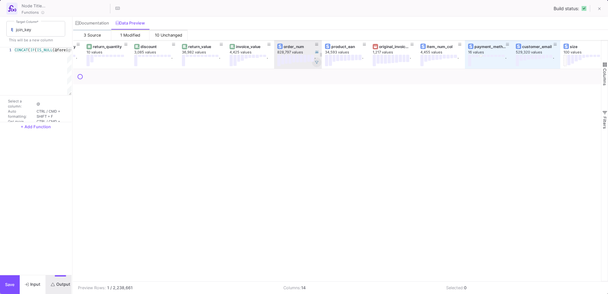
click at [313, 62] on button at bounding box center [317, 63] width 10 height 10
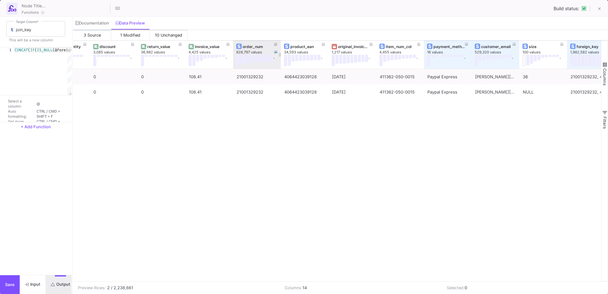
scroll to position [0, 210]
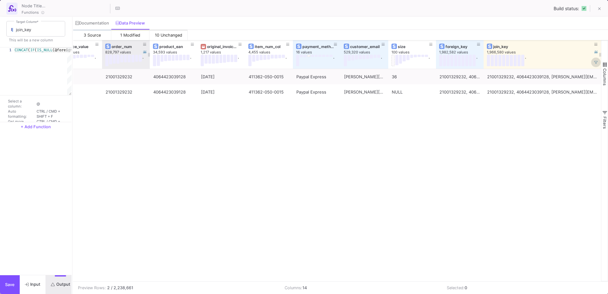
click at [595, 64] on fa-icon at bounding box center [595, 62] width 3 height 3
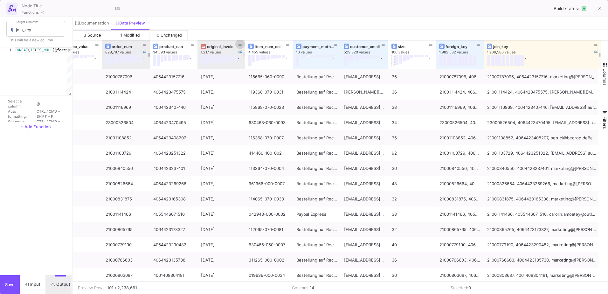
click at [243, 45] on button at bounding box center [240, 44] width 10 height 10
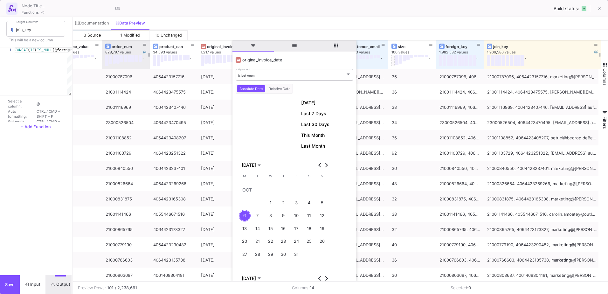
click at [293, 72] on div "is between Operator *" at bounding box center [294, 74] width 113 height 13
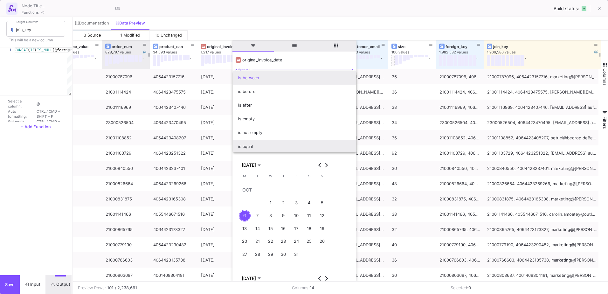
click at [254, 147] on span "is equal" at bounding box center [294, 147] width 113 height 14
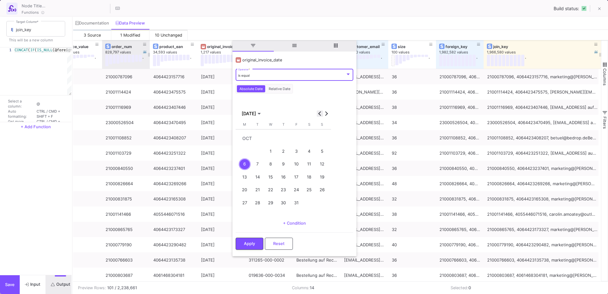
click at [317, 113] on span "Previous month" at bounding box center [320, 113] width 6 height 6
click at [293, 163] on div "12" at bounding box center [296, 164] width 12 height 12
click at [255, 241] on button "Apply" at bounding box center [250, 243] width 28 height 12
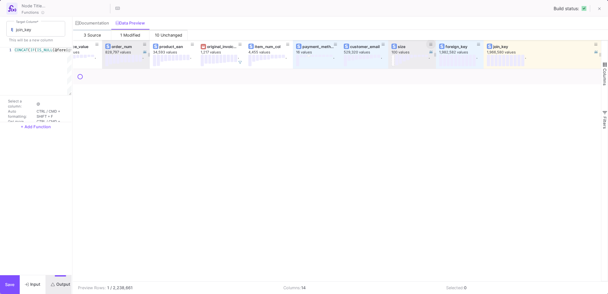
click at [431, 44] on icon at bounding box center [430, 44] width 3 height 3
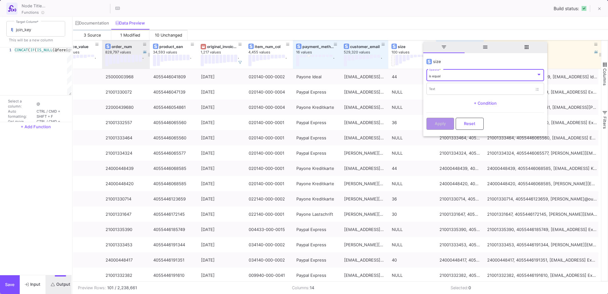
click at [444, 77] on div "is equal" at bounding box center [482, 76] width 107 height 4
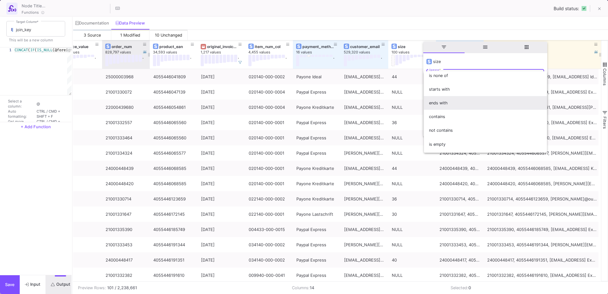
scroll to position [56, 0]
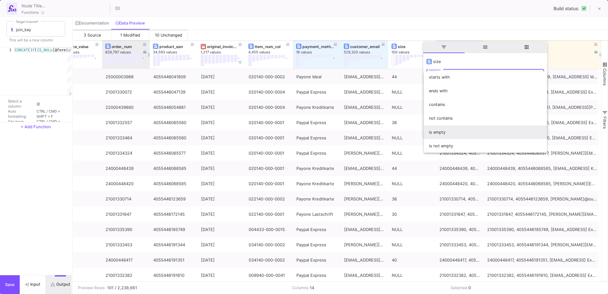
click at [469, 132] on span "is empty" at bounding box center [485, 132] width 113 height 14
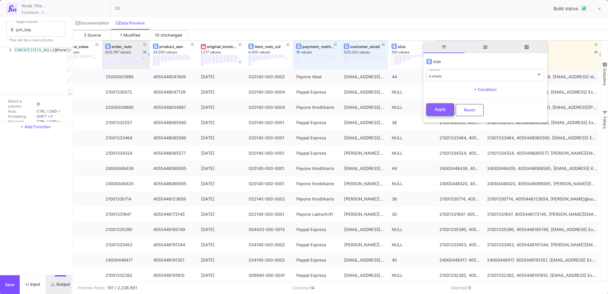
click at [443, 110] on span "Apply" at bounding box center [440, 109] width 11 height 5
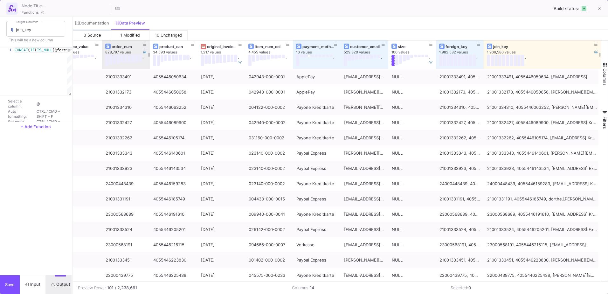
click at [605, 64] on span "button" at bounding box center [605, 65] width 6 height 6
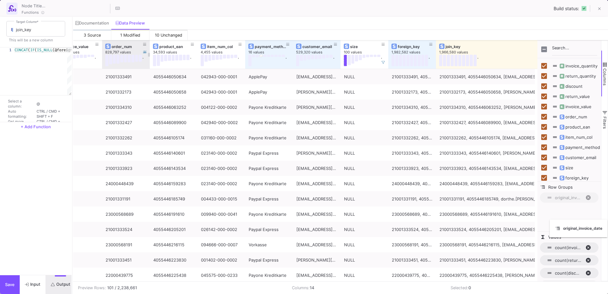
drag, startPoint x: 215, startPoint y: 46, endPoint x: 563, endPoint y: 205, distance: 382.9
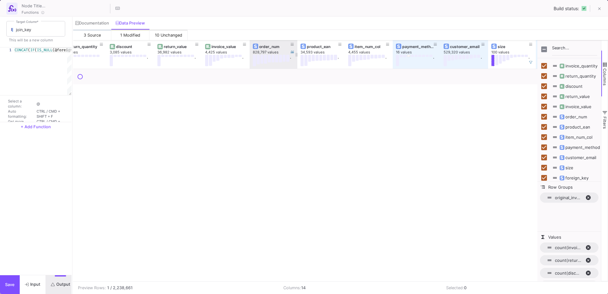
scroll to position [0, 0]
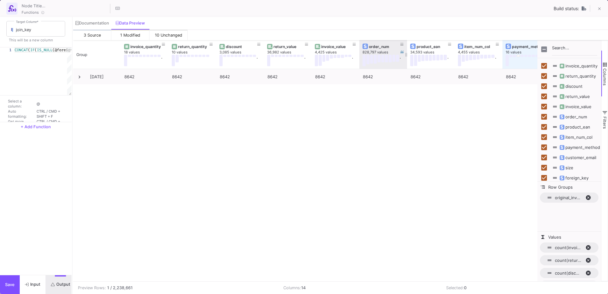
drag, startPoint x: 345, startPoint y: 278, endPoint x: 521, endPoint y: 277, distance: 176.2
click at [532, 279] on div "return_value 36,982 values . invoice_value 4,425 values . order_num 828,797 val…" at bounding box center [305, 160] width 464 height 241
click at [588, 198] on span "original_invoice_date. Press ENTER to sort. Press DELETE to remove" at bounding box center [590, 198] width 10 height 6
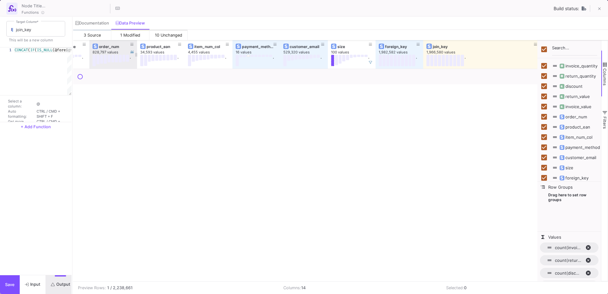
scroll to position [0, 248]
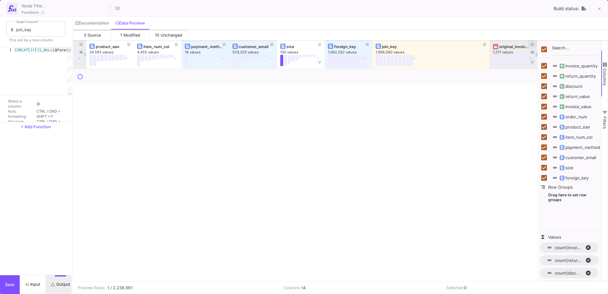
click at [532, 44] on icon at bounding box center [532, 44] width 3 height 3
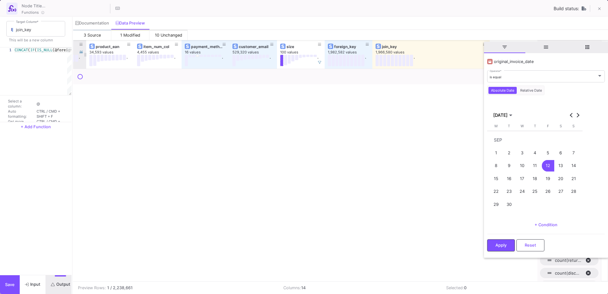
click at [559, 166] on div "13" at bounding box center [561, 166] width 12 height 12
click at [531, 169] on div "11" at bounding box center [535, 166] width 12 height 12
click at [500, 245] on span "Apply" at bounding box center [500, 244] width 11 height 5
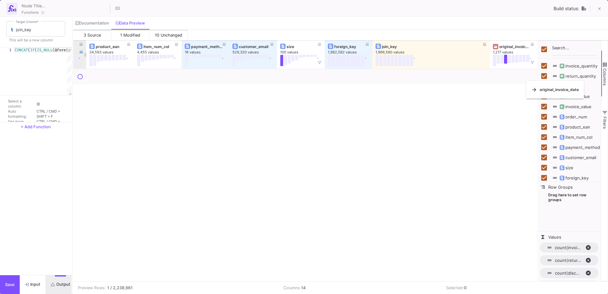
checkbox input "false"
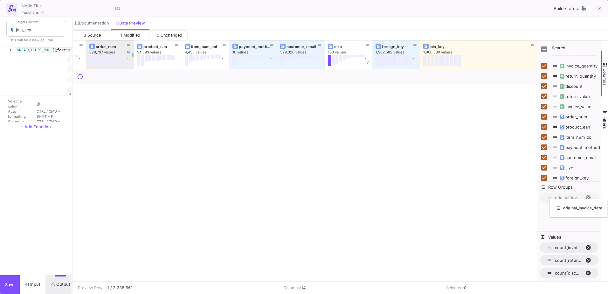
scroll to position [0, 225]
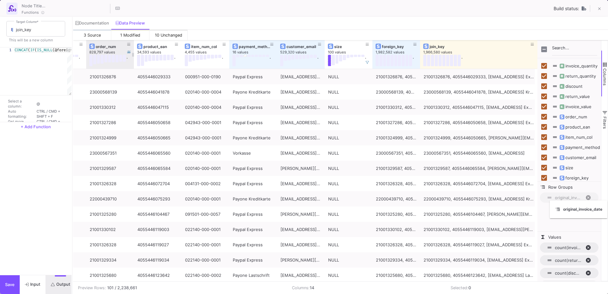
drag, startPoint x: 511, startPoint y: 46, endPoint x: 568, endPoint y: 204, distance: 167.7
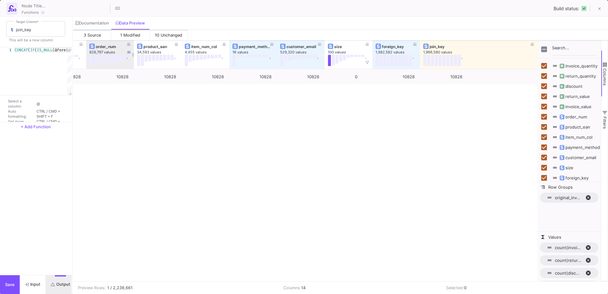
scroll to position [0, 273]
click at [600, 11] on icon at bounding box center [599, 9] width 3 height 4
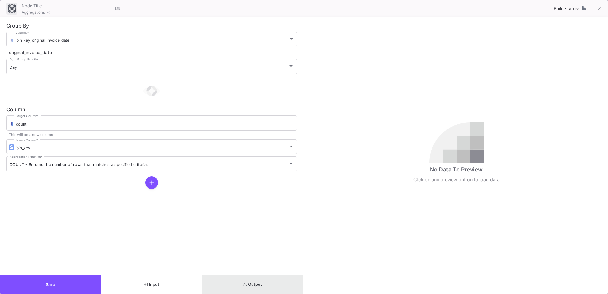
click at [273, 283] on button "Output" at bounding box center [252, 284] width 101 height 19
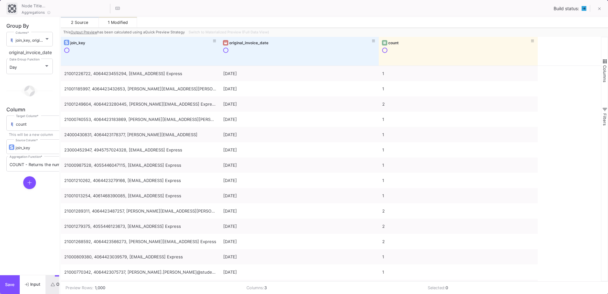
drag, startPoint x: 304, startPoint y: 203, endPoint x: 60, endPoint y: 206, distance: 244.2
click at [60, 206] on div at bounding box center [60, 155] width 2 height 277
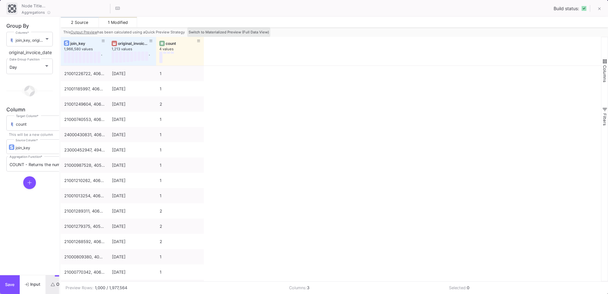
click at [258, 32] on span "Switch to Materialized Preview (Full Data View)" at bounding box center [229, 32] width 80 height 4
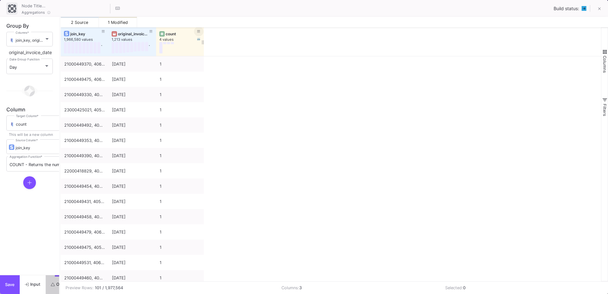
click at [197, 30] on icon at bounding box center [198, 31] width 3 height 3
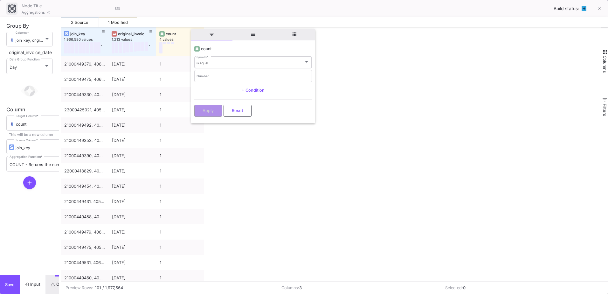
click at [212, 65] on div "is equal Operator *" at bounding box center [252, 61] width 113 height 13
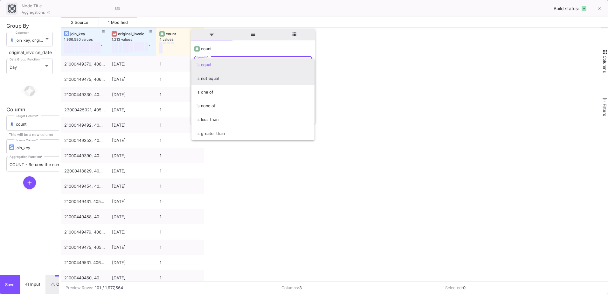
scroll to position [0, 0]
click at [228, 78] on span "is not equal" at bounding box center [252, 79] width 113 height 14
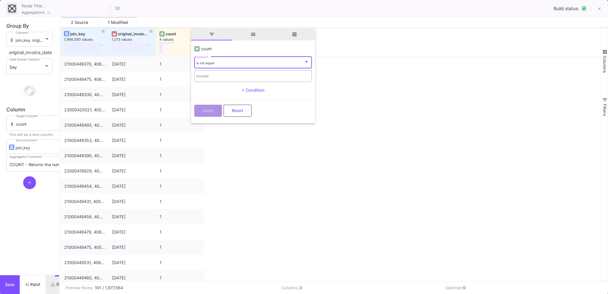
click at [227, 76] on input "Number" at bounding box center [252, 77] width 113 height 4
type input "1"
click at [209, 107] on span "Apply" at bounding box center [208, 109] width 11 height 5
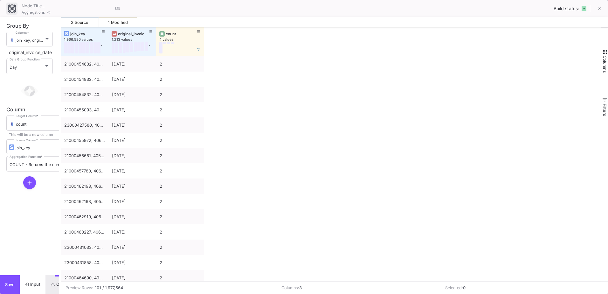
click at [604, 53] on span "button" at bounding box center [605, 52] width 6 height 6
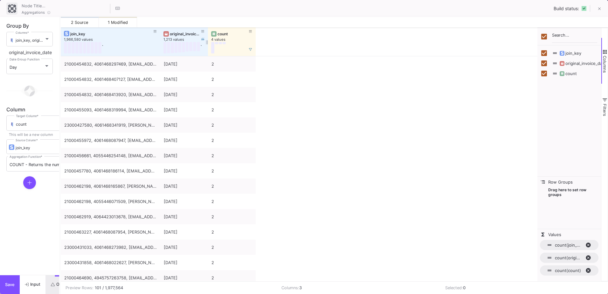
drag, startPoint x: 107, startPoint y: 31, endPoint x: 159, endPoint y: 32, distance: 51.8
click at [159, 32] on div at bounding box center [160, 41] width 3 height 29
click at [178, 32] on div "original_invoice_date" at bounding box center [185, 33] width 31 height 5
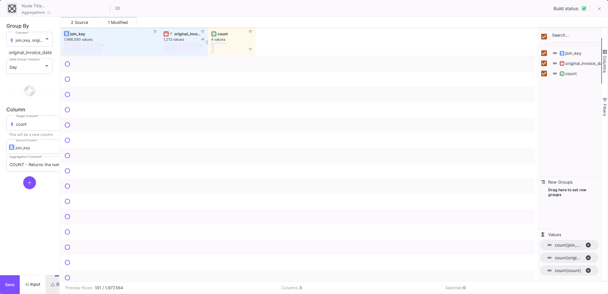
click at [178, 32] on div "original_invoice_date" at bounding box center [185, 33] width 31 height 5
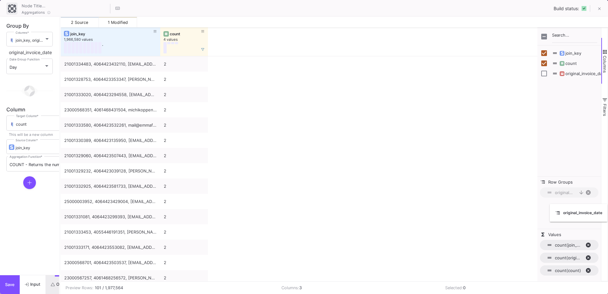
drag, startPoint x: 178, startPoint y: 32, endPoint x: 575, endPoint y: 208, distance: 433.5
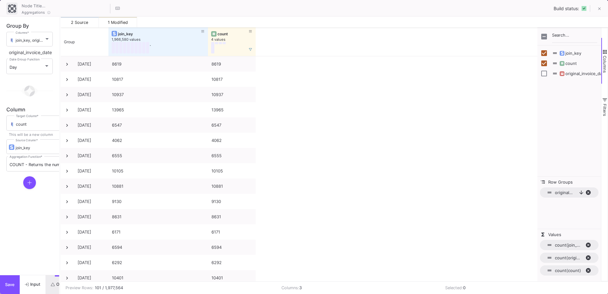
click at [588, 193] on span "original_invoice_date, descending. Press ENTER to sort. Press DELETE to remove" at bounding box center [590, 193] width 10 height 6
checkbox input "true"
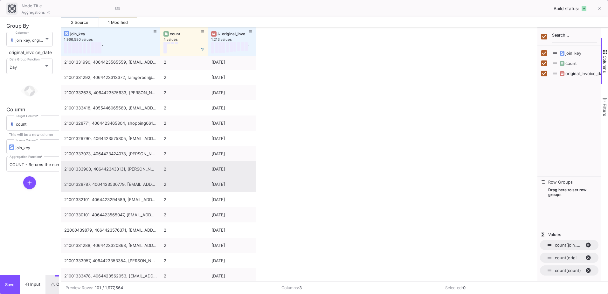
scroll to position [827, 0]
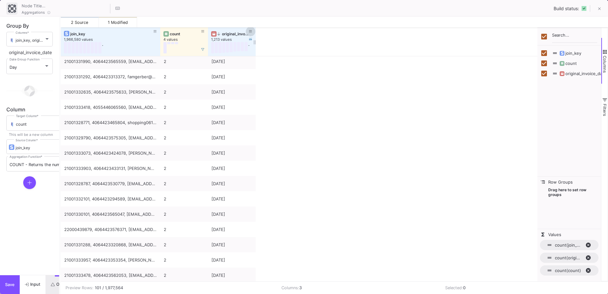
click at [252, 32] on button at bounding box center [251, 32] width 10 height 10
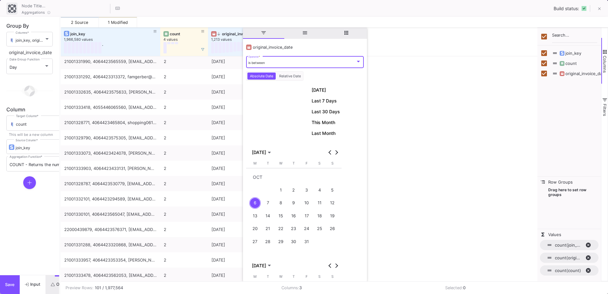
click at [289, 61] on div "is between" at bounding box center [301, 63] width 107 height 4
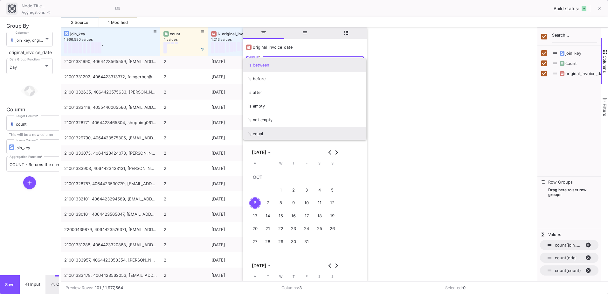
click at [283, 131] on span "is equal" at bounding box center [304, 134] width 113 height 14
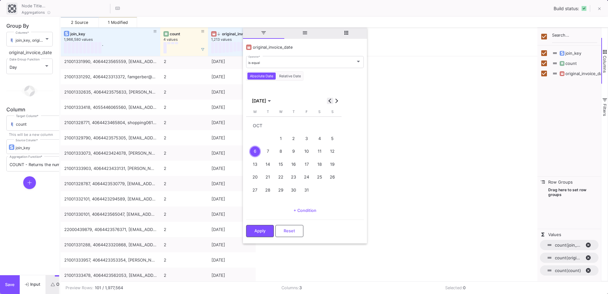
click at [332, 101] on button "Previous month" at bounding box center [330, 101] width 6 height 6
click at [292, 152] on div "11" at bounding box center [294, 152] width 12 height 12
click at [263, 232] on span "Apply" at bounding box center [259, 230] width 11 height 5
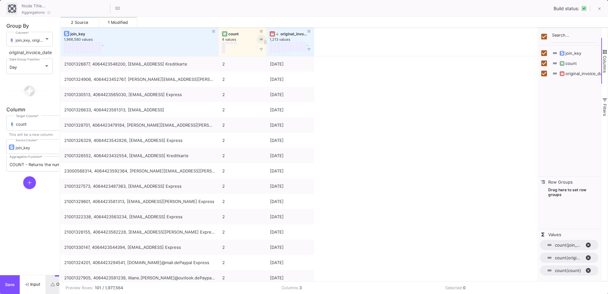
drag, startPoint x: 160, startPoint y: 30, endPoint x: 262, endPoint y: 43, distance: 102.9
click at [262, 43] on div "join_key 1,966,580 values . count 4 values original_invoice_date 1,213 values ." at bounding box center [187, 41] width 253 height 29
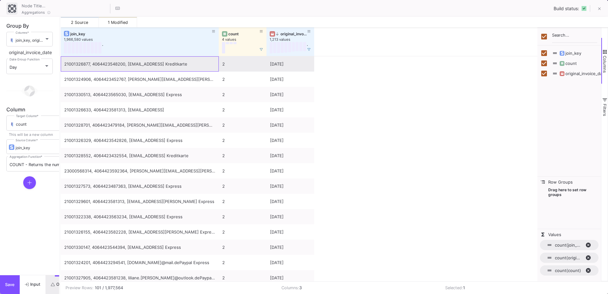
click at [180, 59] on div "21001326877, 4064423548200, [EMAIL_ADDRESS] Kreditkarte" at bounding box center [139, 64] width 151 height 15
click at [200, 70] on span "Copy" at bounding box center [219, 68] width 56 height 12
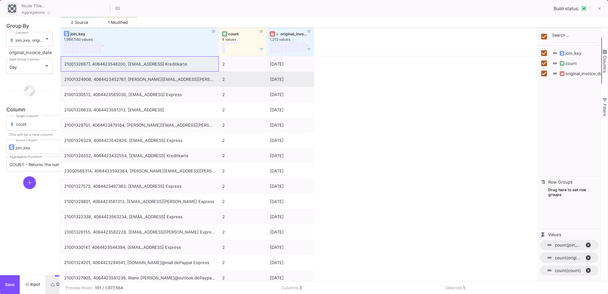
click at [96, 83] on div "21001324906, 4064423452767, [PERSON_NAME][EMAIL_ADDRESS][PERSON_NAME] Express" at bounding box center [139, 79] width 151 height 15
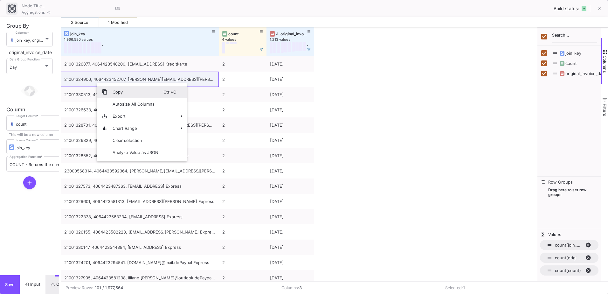
click at [120, 88] on span "Copy" at bounding box center [135, 92] width 56 height 12
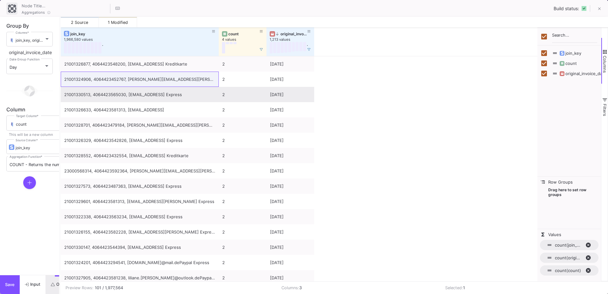
click at [183, 101] on div "21001330513, 4064423565030, [EMAIL_ADDRESS] Express" at bounding box center [139, 94] width 151 height 15
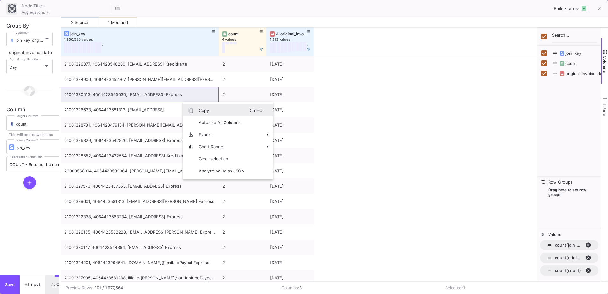
click at [201, 111] on span "Copy" at bounding box center [222, 110] width 56 height 12
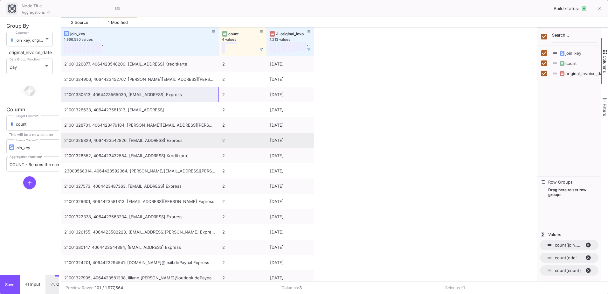
click at [111, 133] on div "21001326329, 4064423542826, [EMAIL_ADDRESS] Express" at bounding box center [139, 140] width 151 height 15
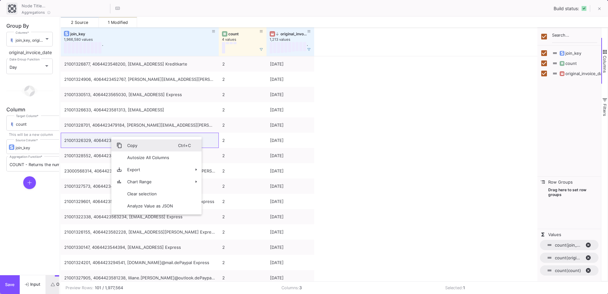
click at [125, 141] on span "Copy" at bounding box center [150, 145] width 56 height 12
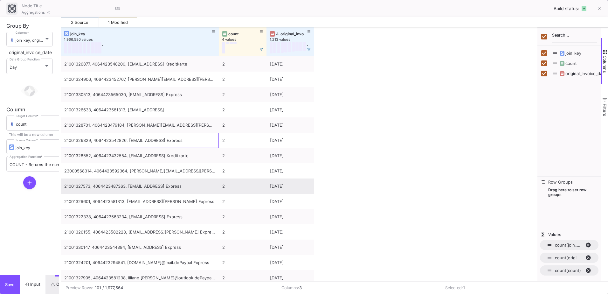
click at [108, 189] on div "21001327573, 4064423487363, [EMAIL_ADDRESS] Express" at bounding box center [139, 186] width 151 height 15
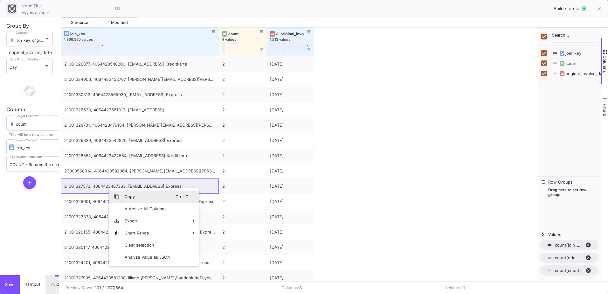
click at [130, 196] on span "Copy" at bounding box center [148, 196] width 56 height 12
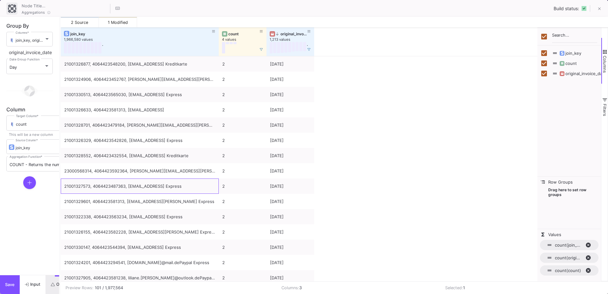
click at [42, 284] on button "Input" at bounding box center [33, 284] width 26 height 19
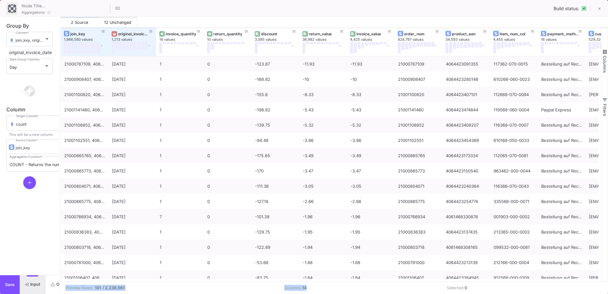
drag, startPoint x: 330, startPoint y: 281, endPoint x: 396, endPoint y: 280, distance: 65.8
click at [396, 280] on mat-sidenav-content "Drag here to set row groups Drag here to set column labels join_key 1,966,580 v…" at bounding box center [335, 160] width 548 height 266
click at [103, 31] on icon at bounding box center [103, 31] width 3 height 3
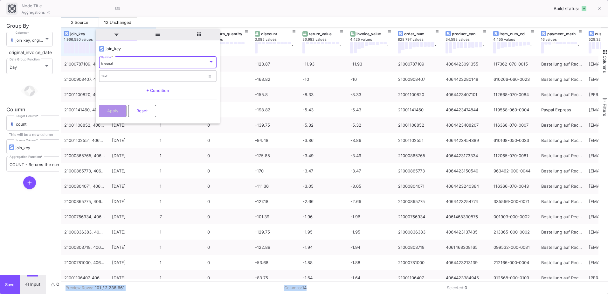
click at [126, 72] on div "Text" at bounding box center [152, 75] width 103 height 13
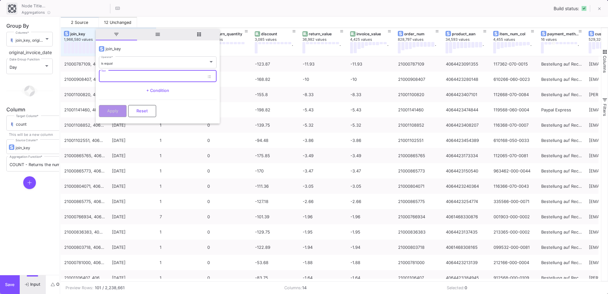
paste input "21001327573, 4064423487363, [EMAIL_ADDRESS] Express"
type input "21001327573, 4064423487363, [EMAIL_ADDRESS] Express"
click at [125, 107] on button "Apply" at bounding box center [113, 110] width 28 height 12
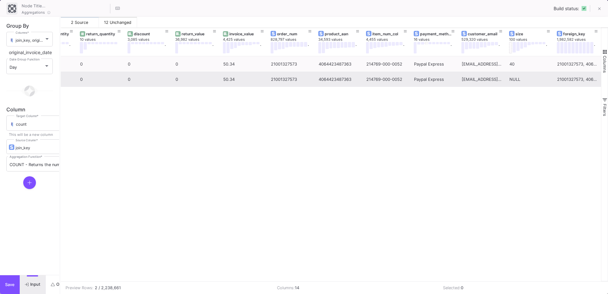
click at [289, 80] on div "21001327573" at bounding box center [291, 79] width 41 height 15
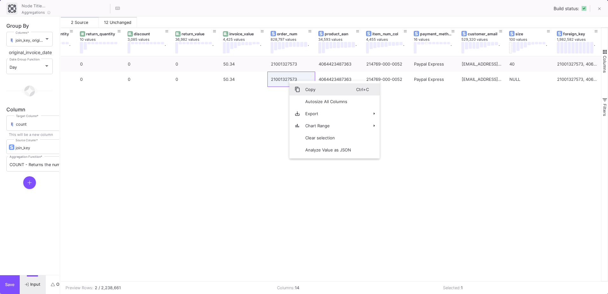
click at [295, 86] on span "Context Menu" at bounding box center [294, 89] width 11 height 12
click at [295, 84] on span "Copy" at bounding box center [321, 88] width 56 height 12
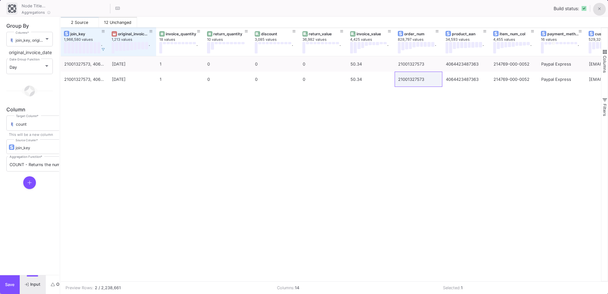
click at [603, 9] on button at bounding box center [599, 9] width 13 height 13
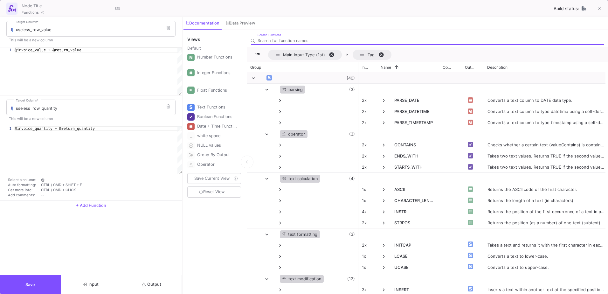
click at [160, 280] on button "Output" at bounding box center [151, 284] width 61 height 19
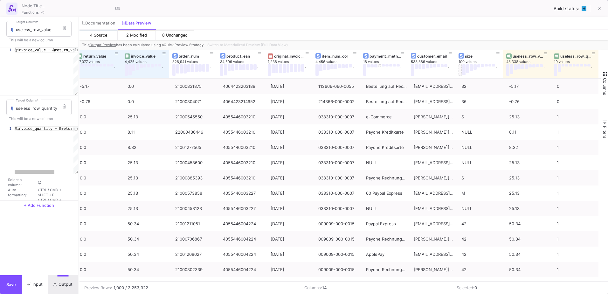
scroll to position [0, 148]
drag, startPoint x: 182, startPoint y: 188, endPoint x: 77, endPoint y: 195, distance: 105.5
click at [77, 195] on div at bounding box center [78, 155] width 2 height 277
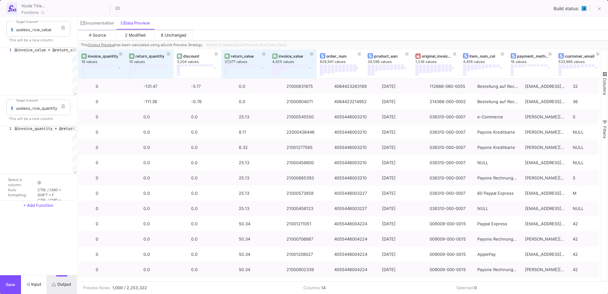
scroll to position [0, 0]
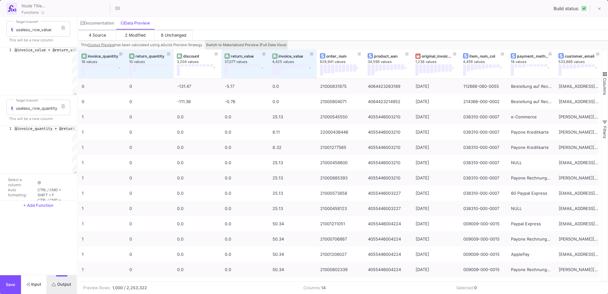
click at [233, 46] on span "Switch to Materialized Preview (Full Data View)" at bounding box center [246, 45] width 80 height 4
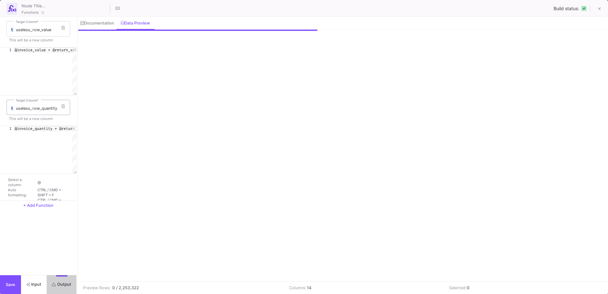
scroll to position [0, 97]
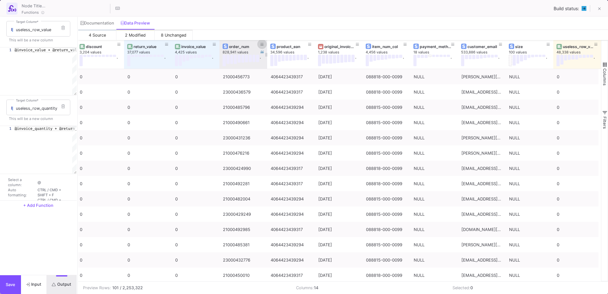
click at [260, 44] on button at bounding box center [262, 44] width 10 height 10
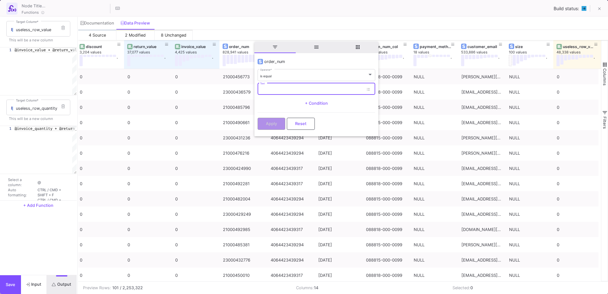
click at [281, 89] on input "Text" at bounding box center [311, 90] width 103 height 4
paste input "21001327573"
type input "21001327573"
click at [275, 122] on span "Apply" at bounding box center [271, 123] width 11 height 5
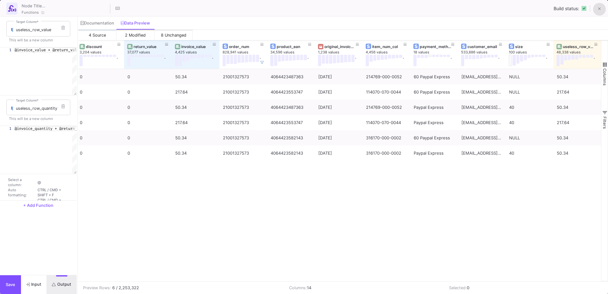
click at [602, 8] on button at bounding box center [599, 9] width 13 height 13
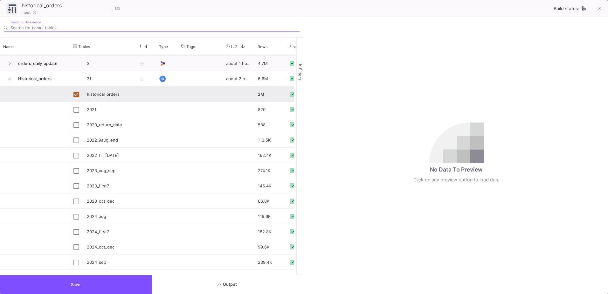
click at [255, 281] on button "Output" at bounding box center [228, 284] width 152 height 19
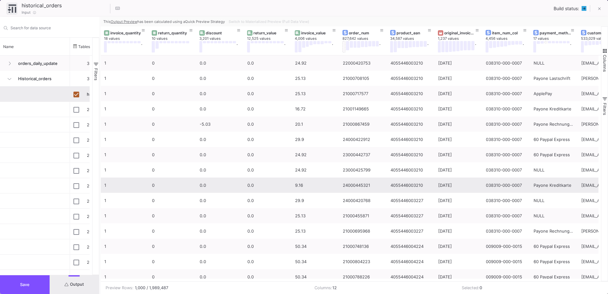
drag, startPoint x: 304, startPoint y: 199, endPoint x: 100, endPoint y: 187, distance: 204.5
click at [100, 187] on div at bounding box center [100, 155] width 2 height 277
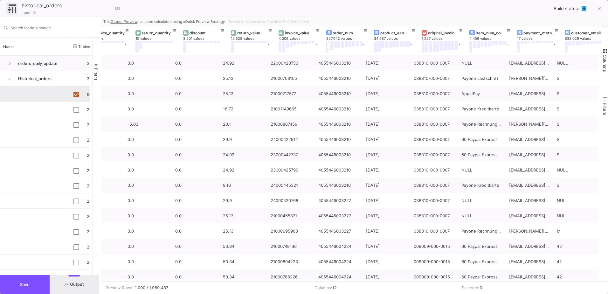
scroll to position [0, 0]
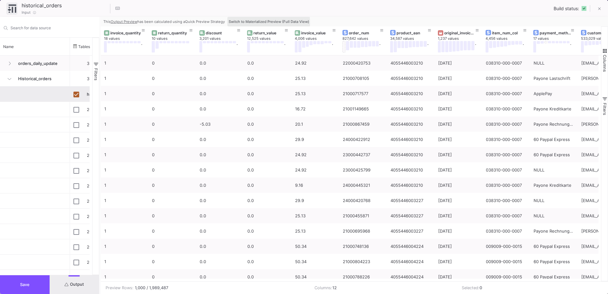
click at [250, 23] on span "Switch to Materialized Preview (Full Data View)" at bounding box center [269, 21] width 80 height 4
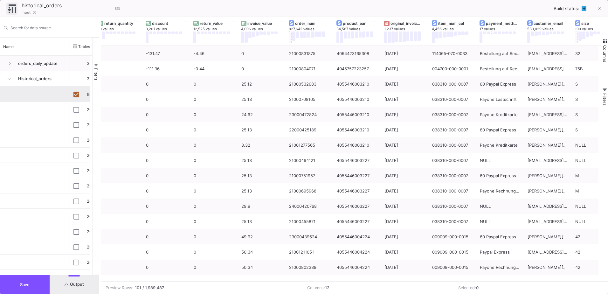
scroll to position [0, 74]
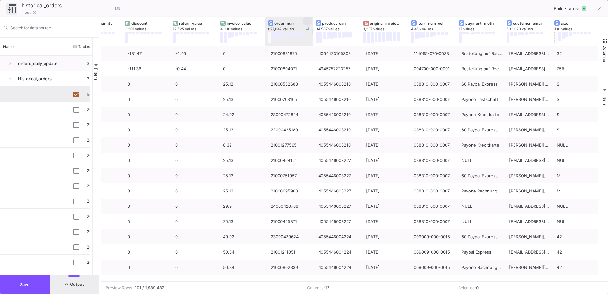
click at [307, 24] on button at bounding box center [308, 21] width 10 height 10
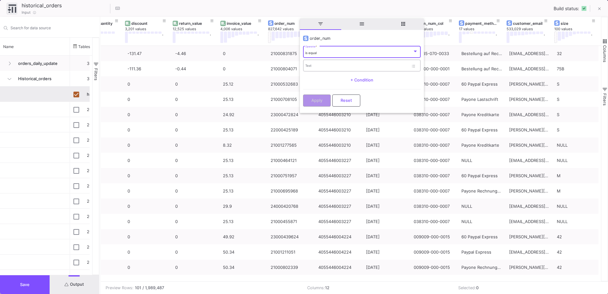
click at [319, 71] on div "Text" at bounding box center [356, 65] width 103 height 13
click at [319, 68] on input "Text" at bounding box center [356, 67] width 103 height 4
paste input "21001327573"
type input "21001327573"
click at [314, 100] on span "Apply" at bounding box center [316, 99] width 11 height 5
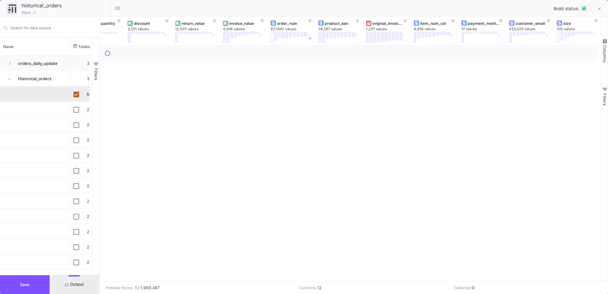
scroll to position [0, 72]
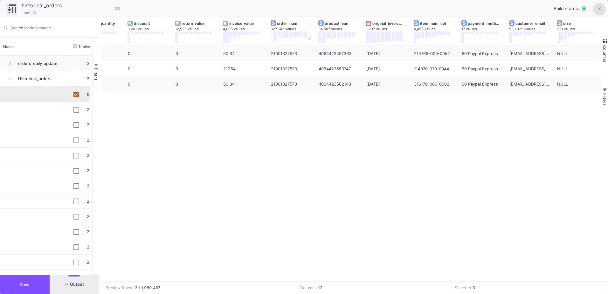
click at [600, 7] on icon at bounding box center [599, 9] width 3 height 4
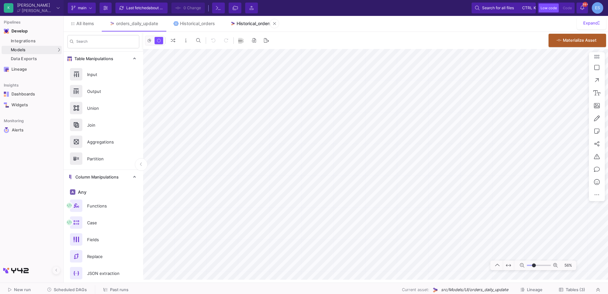
click at [239, 21] on div "Historical_orders" at bounding box center [254, 23] width 35 height 5
drag, startPoint x: 531, startPoint y: 266, endPoint x: 535, endPoint y: 266, distance: 3.5
type input "-5"
click at [535, 266] on input "range" at bounding box center [539, 265] width 24 height 8
click at [608, 241] on html "K Krueger Krueger Current branch main Branch Options Last fetched about 2 hours…" at bounding box center [304, 147] width 608 height 294
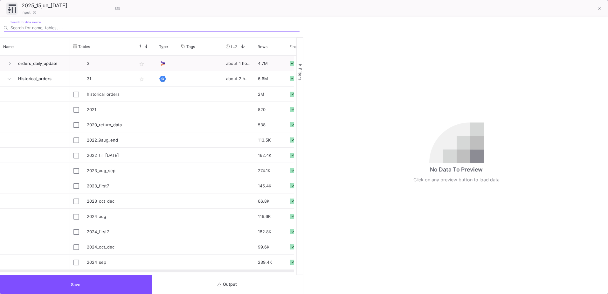
click at [297, 287] on button "Output" at bounding box center [228, 284] width 152 height 19
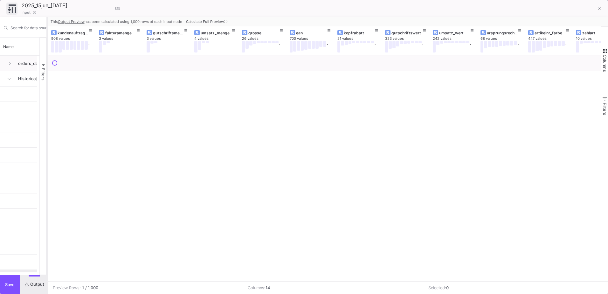
drag, startPoint x: 304, startPoint y: 188, endPoint x: 47, endPoint y: 175, distance: 257.2
click at [47, 175] on div at bounding box center [47, 155] width 2 height 277
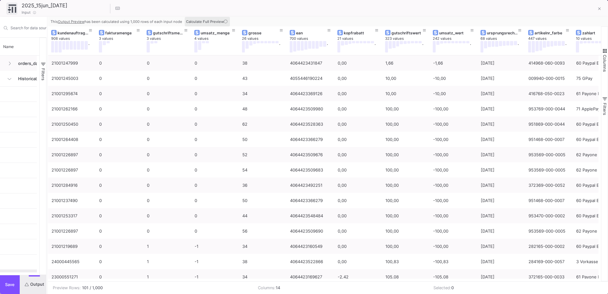
click at [224, 21] on icon at bounding box center [225, 21] width 3 height 3
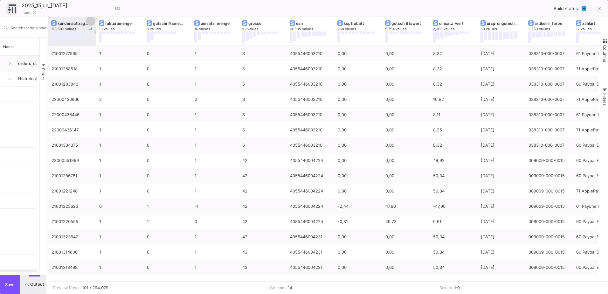
click at [93, 20] on button at bounding box center [91, 21] width 10 height 10
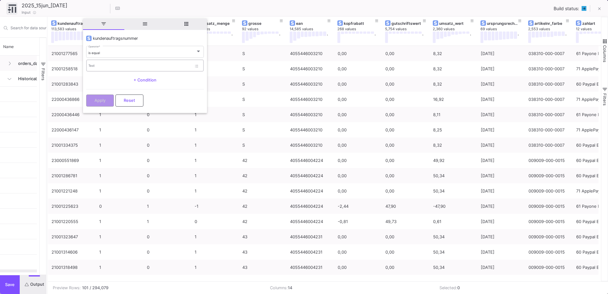
click at [102, 62] on div "Text" at bounding box center [139, 65] width 103 height 13
paste input "21001327573"
type input "21001327573"
click at [109, 96] on button "Apply" at bounding box center [100, 100] width 28 height 12
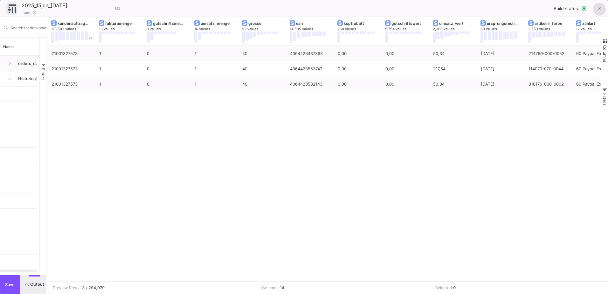
click at [599, 10] on icon at bounding box center [599, 9] width 3 height 4
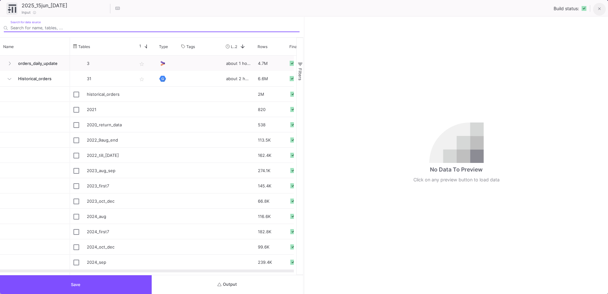
click at [598, 9] on icon at bounding box center [599, 9] width 3 height 4
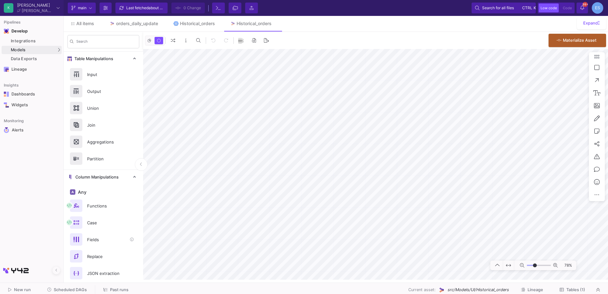
click at [111, 244] on div "Fields" at bounding box center [105, 240] width 44 height 10
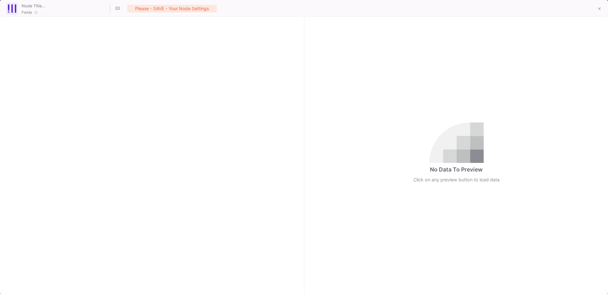
checkbox input "true"
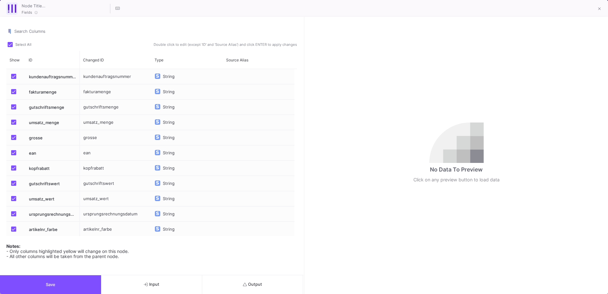
click at [89, 140] on div "grosse" at bounding box center [116, 137] width 72 height 15
click at [89, 139] on div "grosse" at bounding box center [116, 137] width 72 height 15
click at [89, 139] on input "grosse" at bounding box center [115, 141] width 65 height 13
type input "groesse"
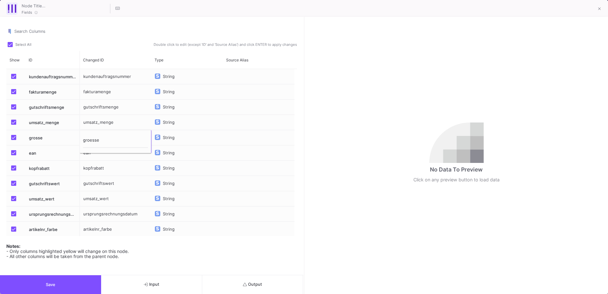
click at [88, 286] on button "Save" at bounding box center [50, 284] width 101 height 19
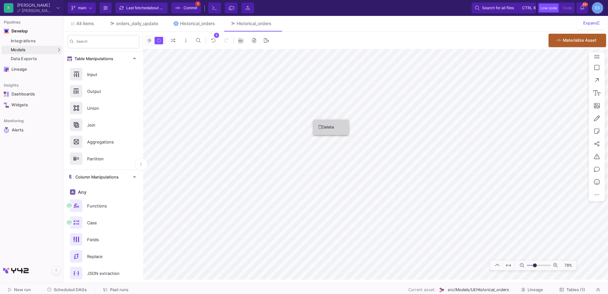
click at [319, 125] on icon at bounding box center [319, 127] width 3 height 4
click at [141, 105] on mat-sidenav-container "Search Table Manipulations Input Output Union Join Aggregations Partition Colum…" at bounding box center [336, 156] width 544 height 248
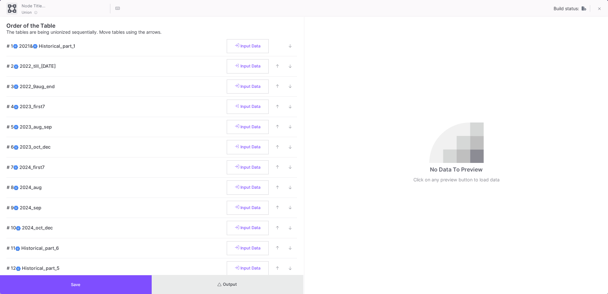
click at [234, 286] on button "Output" at bounding box center [228, 284] width 152 height 19
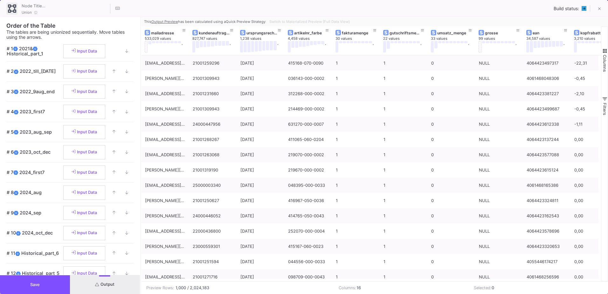
drag, startPoint x: 303, startPoint y: 179, endPoint x: 140, endPoint y: 178, distance: 163.4
click at [140, 178] on div at bounding box center [141, 155] width 2 height 277
click at [332, 23] on span "Switch to Materialized Preview (Full Data View)" at bounding box center [309, 21] width 80 height 4
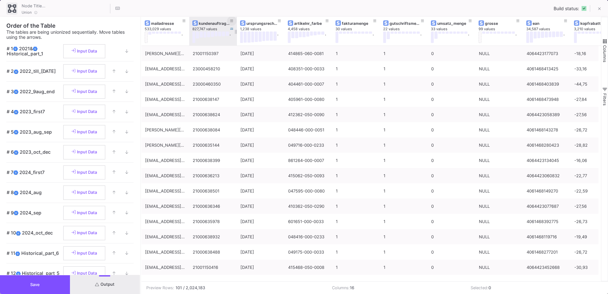
click at [232, 21] on icon at bounding box center [231, 20] width 3 height 3
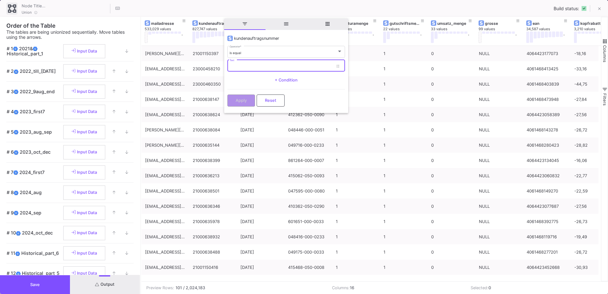
click at [244, 66] on input "Text" at bounding box center [281, 67] width 103 height 4
paste input "21001327573"
type input "21001327573"
click at [248, 99] on button "Apply" at bounding box center [241, 100] width 28 height 12
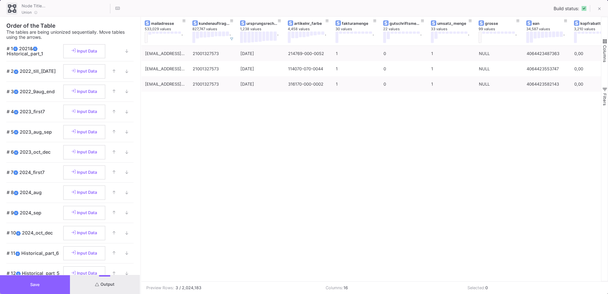
click at [39, 286] on span "Save" at bounding box center [35, 284] width 10 height 5
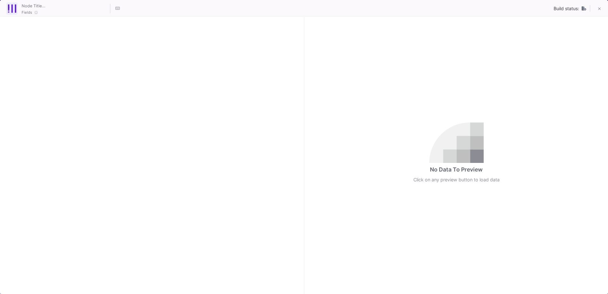
checkbox input "true"
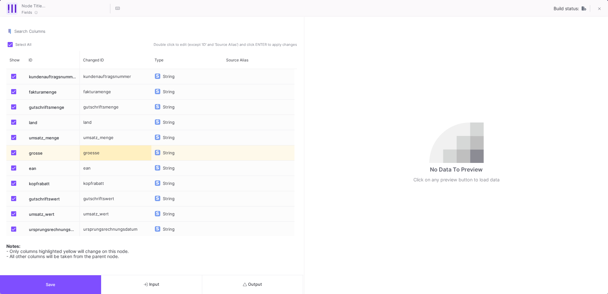
click at [93, 154] on div "groesse" at bounding box center [116, 152] width 72 height 15
click at [600, 8] on icon at bounding box center [599, 9] width 3 height 4
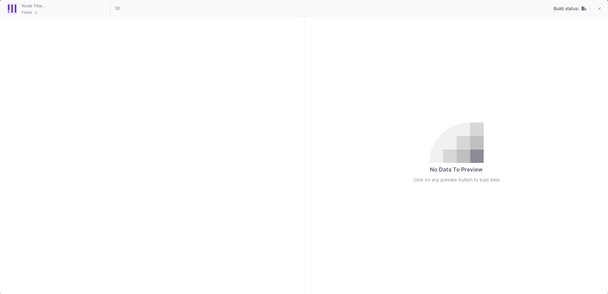
checkbox input "true"
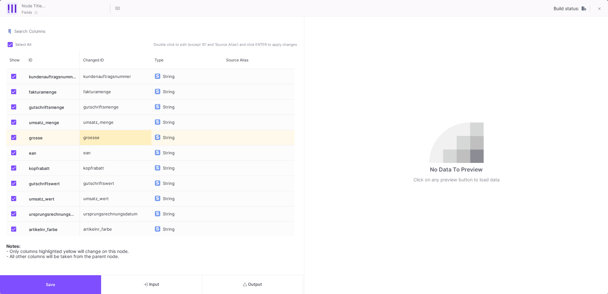
click at [87, 136] on div "groesse" at bounding box center [116, 137] width 72 height 15
click at [87, 135] on div "groesse" at bounding box center [116, 137] width 72 height 15
click at [86, 278] on button "Save" at bounding box center [50, 284] width 101 height 19
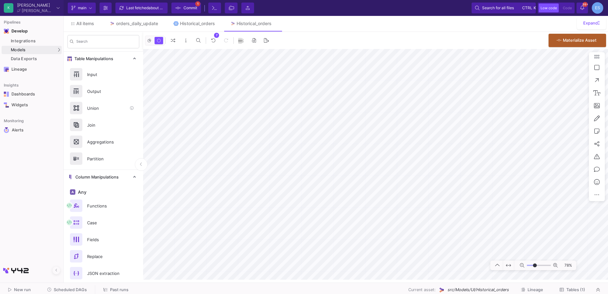
click at [71, 101] on mat-sidenav-container "Search Table Manipulations Input Output Union Join Aggregations Partition Colum…" at bounding box center [336, 156] width 544 height 248
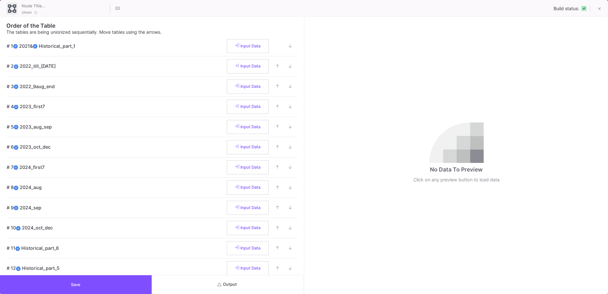
click at [271, 284] on button "Output" at bounding box center [228, 284] width 152 height 19
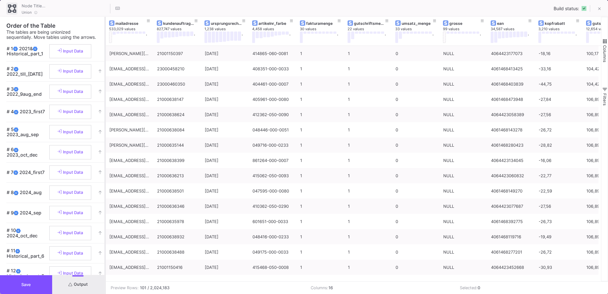
drag, startPoint x: 304, startPoint y: 209, endPoint x: 105, endPoint y: 201, distance: 199.2
click at [105, 201] on div at bounding box center [105, 155] width 2 height 277
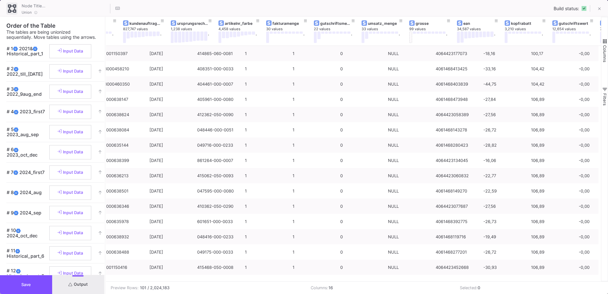
scroll to position [0, 2]
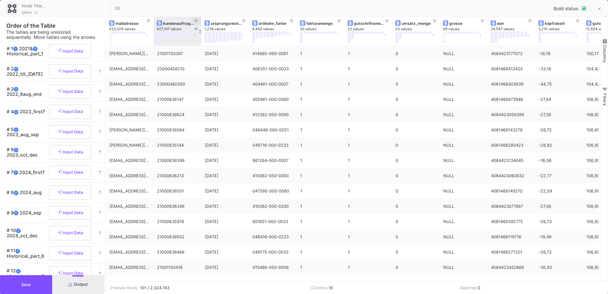
click at [195, 20] on icon at bounding box center [196, 20] width 3 height 3
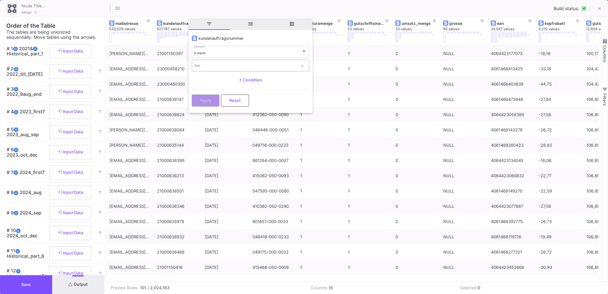
click at [211, 64] on div "Text" at bounding box center [245, 65] width 103 height 13
paste input "21001327573"
type input "21001327573"
click at [214, 98] on button "Apply" at bounding box center [206, 100] width 28 height 12
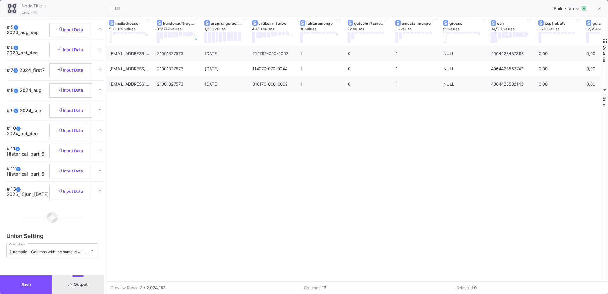
scroll to position [110, 0]
click at [24, 288] on button "Save" at bounding box center [26, 284] width 52 height 19
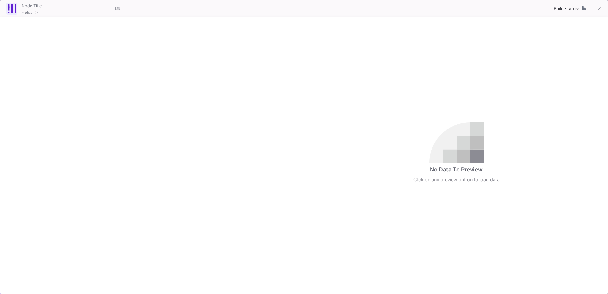
checkbox input "true"
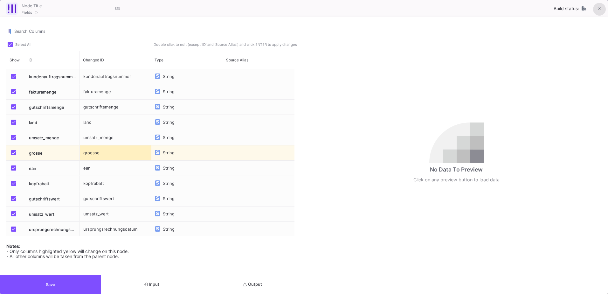
click at [596, 8] on button at bounding box center [599, 9] width 13 height 13
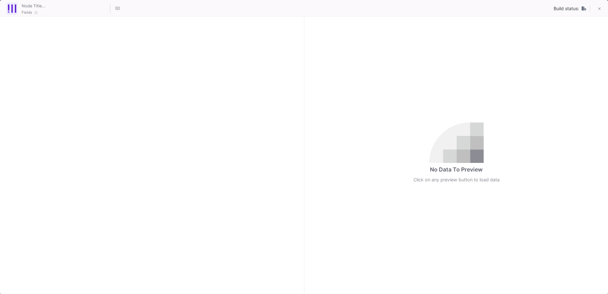
checkbox input "true"
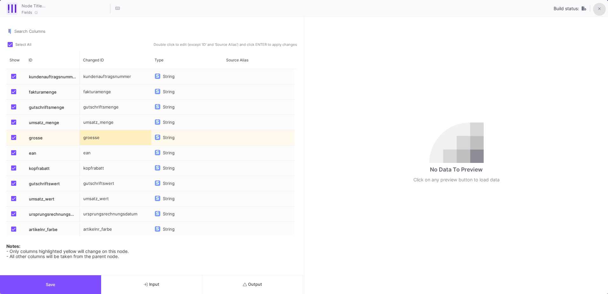
click at [601, 11] on button at bounding box center [599, 9] width 13 height 13
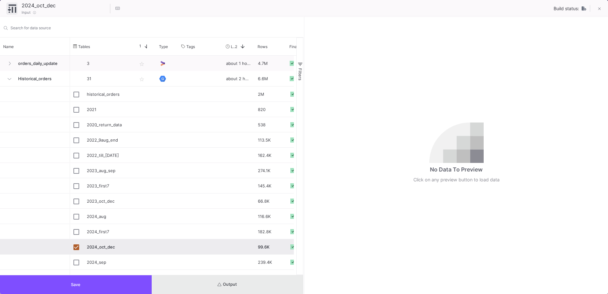
click at [214, 282] on button "Output" at bounding box center [228, 284] width 152 height 19
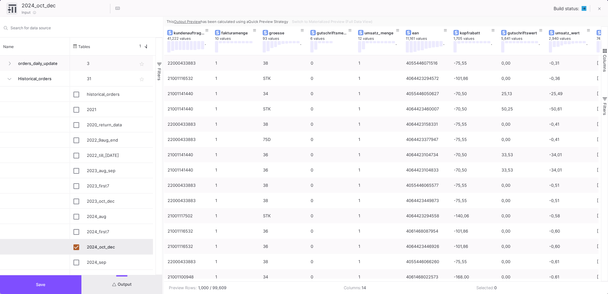
drag, startPoint x: 303, startPoint y: 22, endPoint x: 163, endPoint y: 34, distance: 141.0
click at [163, 34] on div at bounding box center [163, 155] width 2 height 277
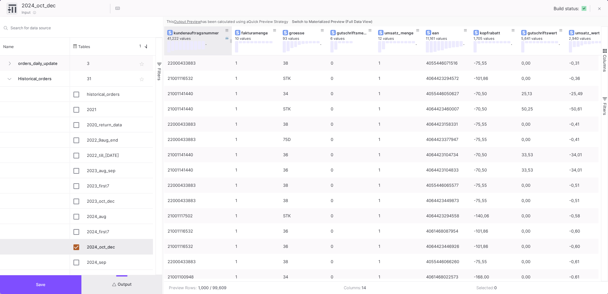
drag, startPoint x: 211, startPoint y: 29, endPoint x: 231, endPoint y: 37, distance: 21.6
click at [231, 37] on div at bounding box center [232, 40] width 3 height 29
click at [599, 9] on icon at bounding box center [599, 9] width 3 height 4
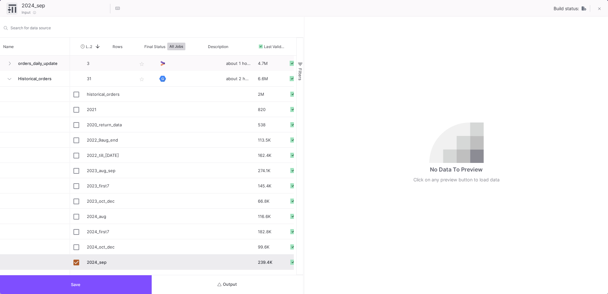
scroll to position [0, 145]
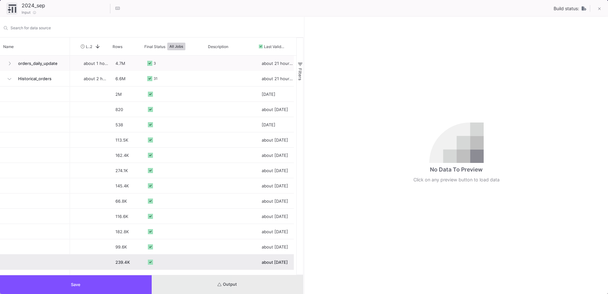
click at [272, 280] on button "Output" at bounding box center [228, 284] width 152 height 19
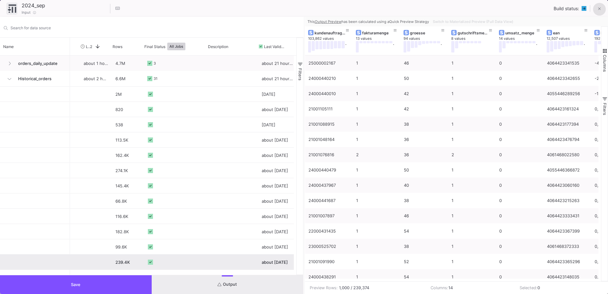
click at [598, 13] on button at bounding box center [599, 9] width 13 height 13
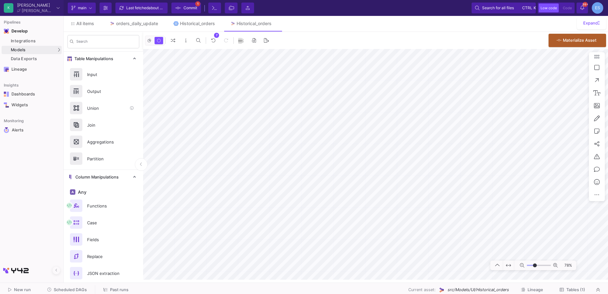
click at [68, 106] on mat-sidenav-container "Search Table Manipulations Input Output Union Join Aggregations Partition Colum…" at bounding box center [336, 156] width 544 height 248
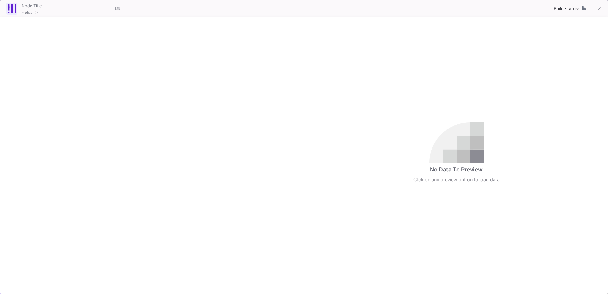
checkbox input "true"
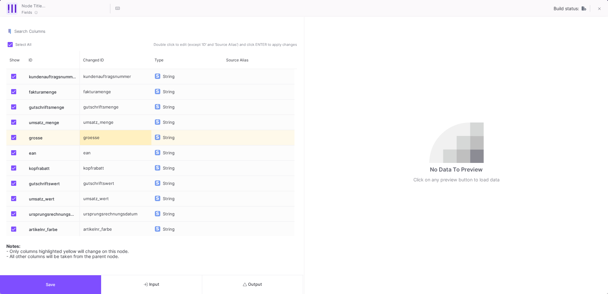
click at [260, 279] on button "Output" at bounding box center [252, 284] width 101 height 19
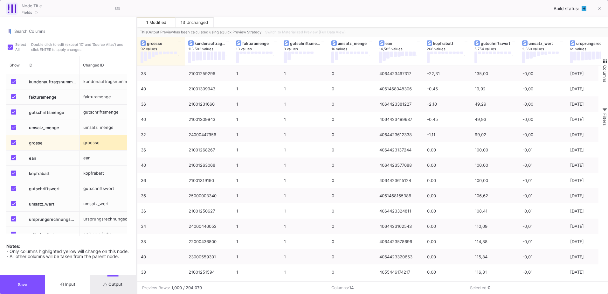
drag, startPoint x: 304, startPoint y: 151, endPoint x: 137, endPoint y: 168, distance: 168.4
click at [137, 168] on div at bounding box center [137, 155] width 2 height 277
click at [345, 29] on button "Switch to Materialized Preview (Full Data View)" at bounding box center [305, 32] width 83 height 10
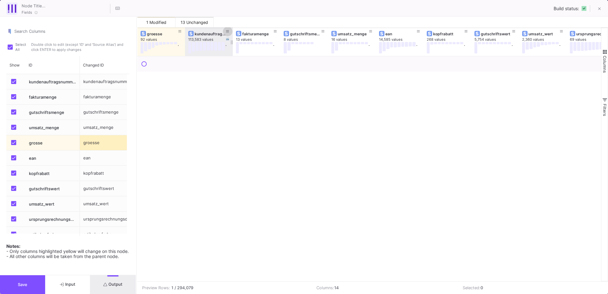
click at [228, 31] on icon at bounding box center [227, 31] width 3 height 3
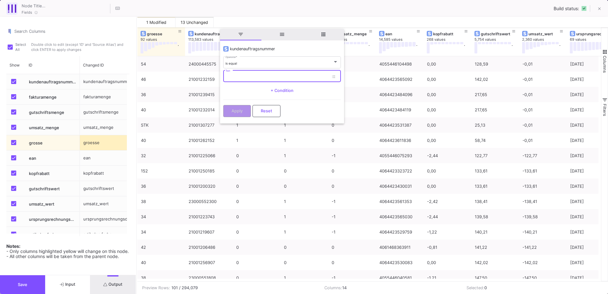
click at [236, 77] on input "Text" at bounding box center [276, 77] width 103 height 4
paste input "21001327573"
type input "21001327573"
click at [246, 111] on button "Apply" at bounding box center [237, 110] width 28 height 12
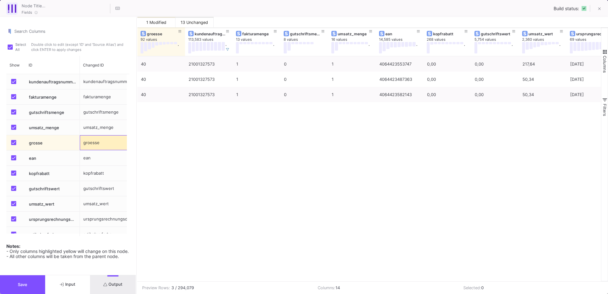
click at [110, 141] on div "groesse" at bounding box center [116, 142] width 72 height 15
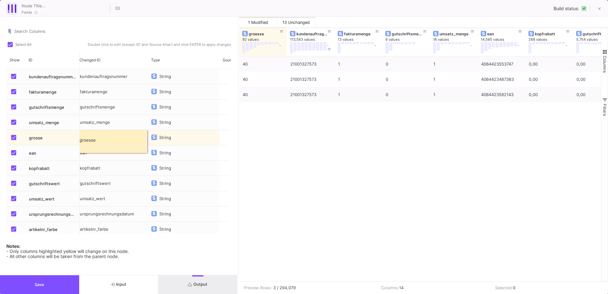
drag, startPoint x: 136, startPoint y: 113, endPoint x: 239, endPoint y: 123, distance: 103.5
click at [239, 123] on div at bounding box center [239, 155] width 2 height 277
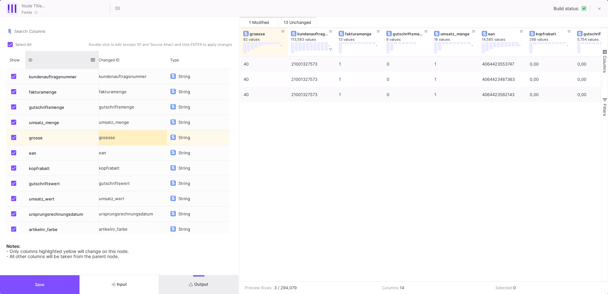
drag, startPoint x: 79, startPoint y: 52, endPoint x: 98, endPoint y: 56, distance: 19.5
click at [98, 56] on div at bounding box center [99, 60] width 3 height 18
click at [122, 142] on div "groesse" at bounding box center [131, 137] width 72 height 15
click at [122, 137] on div "groesse" at bounding box center [131, 137] width 72 height 15
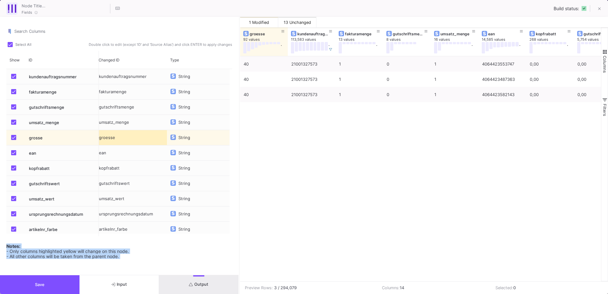
drag, startPoint x: 238, startPoint y: 102, endPoint x: 242, endPoint y: 103, distance: 3.2
click at [242, 103] on as-split "Search Columns Select All Double click to edit (except 'ID' and 'Source Alias')…" at bounding box center [304, 155] width 608 height 277
drag, startPoint x: 242, startPoint y: 103, endPoint x: 238, endPoint y: 104, distance: 3.8
click at [238, 104] on div "Search Columns Select All Double click to edit (except 'ID' and 'Source Alias')…" at bounding box center [119, 146] width 238 height 258
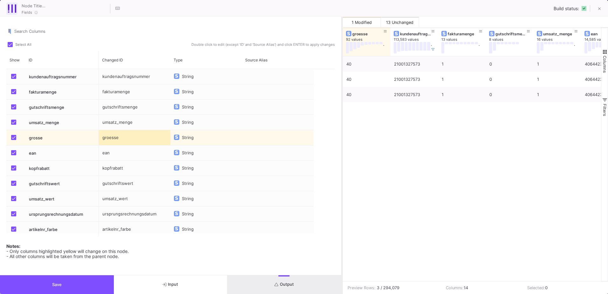
scroll to position [0, 0]
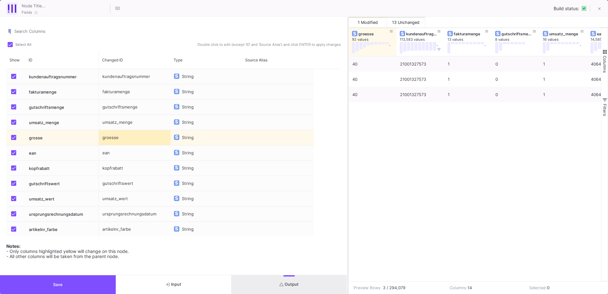
drag, startPoint x: 239, startPoint y: 107, endPoint x: 348, endPoint y: 115, distance: 108.8
click at [348, 115] on div at bounding box center [348, 155] width 2 height 277
click at [121, 140] on div "groesse" at bounding box center [135, 137] width 72 height 15
click at [109, 138] on div "groesse" at bounding box center [135, 137] width 72 height 15
click at [104, 137] on div "groesse" at bounding box center [135, 137] width 72 height 15
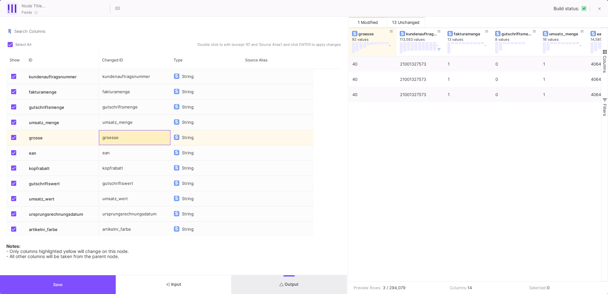
click at [102, 137] on div "groesse" at bounding box center [135, 137] width 72 height 15
click at [103, 137] on div "groesse" at bounding box center [135, 137] width 72 height 15
click at [103, 137] on input "groesse" at bounding box center [134, 141] width 65 height 13
type input "groesse"
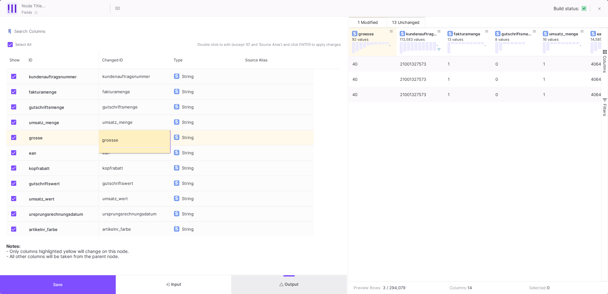
click at [130, 138] on input "groesse" at bounding box center [134, 141] width 65 height 13
click at [95, 280] on button "Save" at bounding box center [58, 284] width 116 height 19
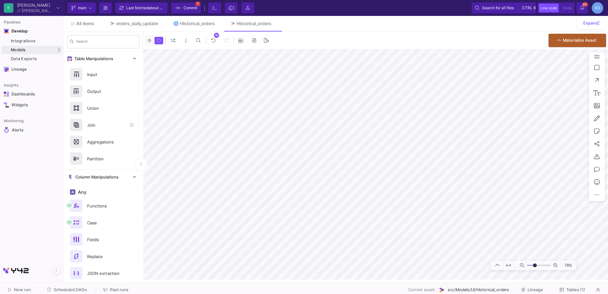
click at [124, 122] on mat-sidenav-container "Search Table Manipulations Input Output Union Join Aggregations Partition Colum…" at bounding box center [336, 156] width 544 height 248
click at [90, 122] on mat-sidenav-container "Search Table Manipulations Input Output Union Join Aggregations Partition Colum…" at bounding box center [336, 156] width 544 height 248
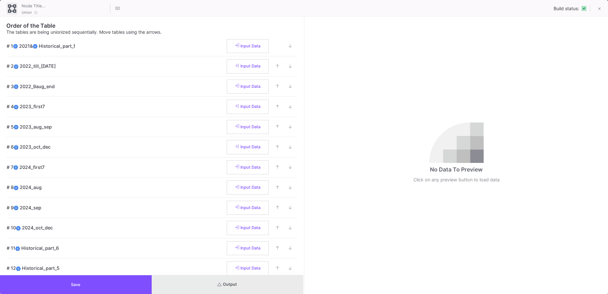
click at [265, 286] on button "Output" at bounding box center [228, 284] width 152 height 19
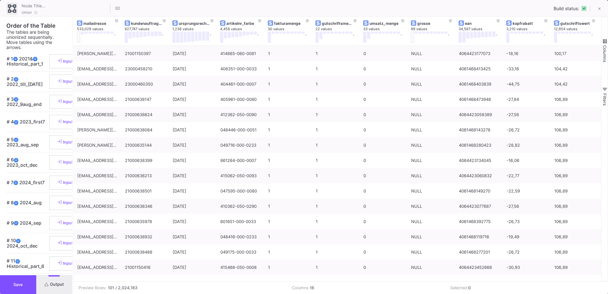
drag, startPoint x: 303, startPoint y: 147, endPoint x: 72, endPoint y: 150, distance: 230.9
click at [72, 150] on div at bounding box center [73, 155] width 2 height 277
click at [417, 32] on button at bounding box center [416, 32] width 3 height 2
click at [434, 34] on div "." at bounding box center [430, 36] width 38 height 11
click at [435, 33] on button at bounding box center [434, 32] width 3 height 2
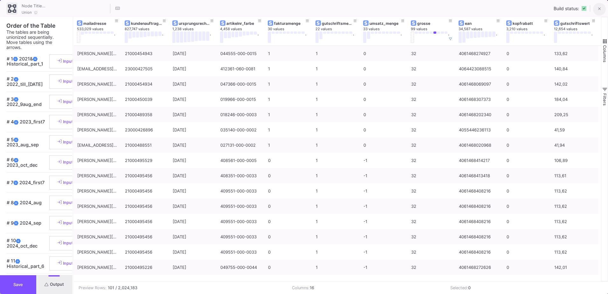
click at [598, 9] on icon at bounding box center [599, 9] width 3 height 4
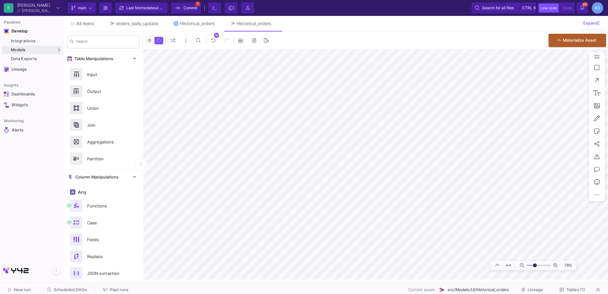
click at [608, 135] on html "K Krueger Krueger Current branch main Branch Options Last fetched about 2 hours…" at bounding box center [304, 147] width 608 height 294
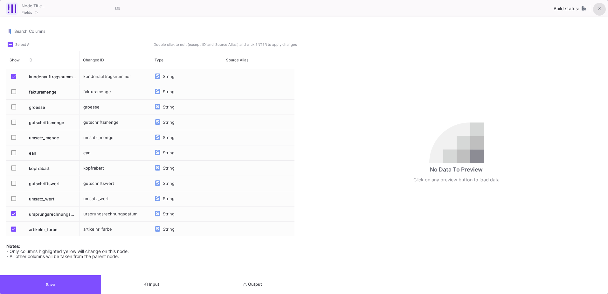
click at [602, 8] on button at bounding box center [599, 9] width 13 height 13
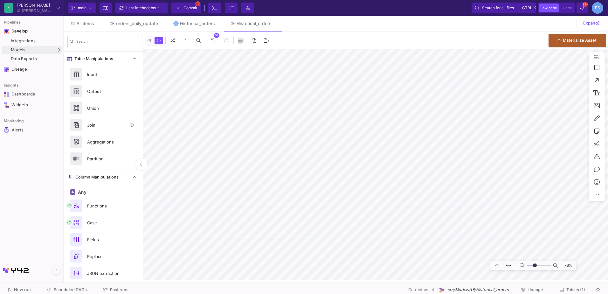
click at [112, 119] on mat-sidenav-container "Search Table Manipulations Input Output Union Join Aggregations Partition Colum…" at bounding box center [336, 156] width 544 height 248
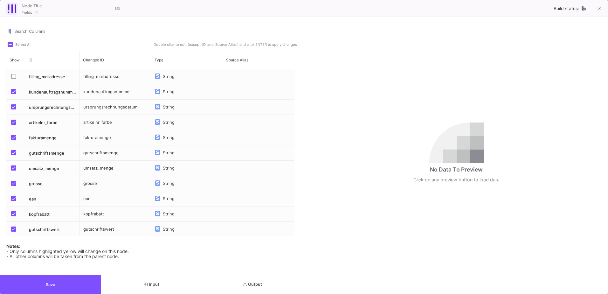
click at [89, 183] on div "grosse" at bounding box center [116, 183] width 72 height 15
click at [89, 183] on input "grosse" at bounding box center [115, 187] width 65 height 13
type input "groesse"
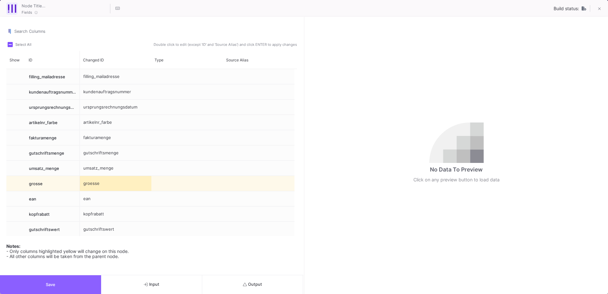
click at [96, 283] on button "Save" at bounding box center [50, 284] width 101 height 19
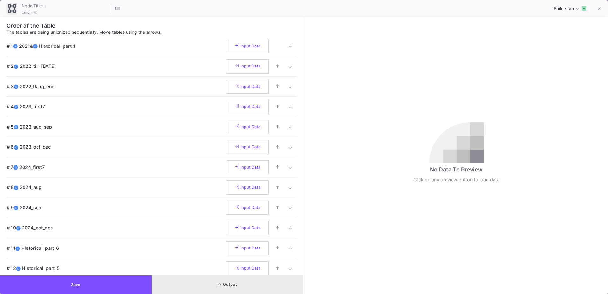
click at [258, 288] on button "Output" at bounding box center [228, 284] width 152 height 19
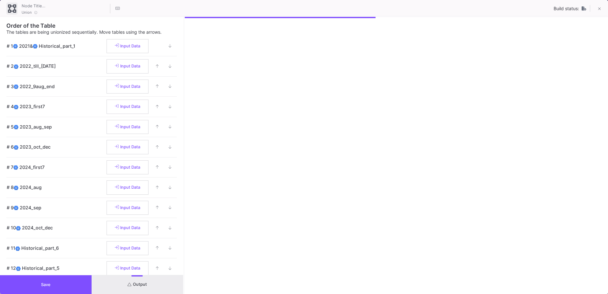
drag, startPoint x: 304, startPoint y: 228, endPoint x: 183, endPoint y: 231, distance: 120.2
click at [183, 231] on div at bounding box center [184, 155] width 2 height 277
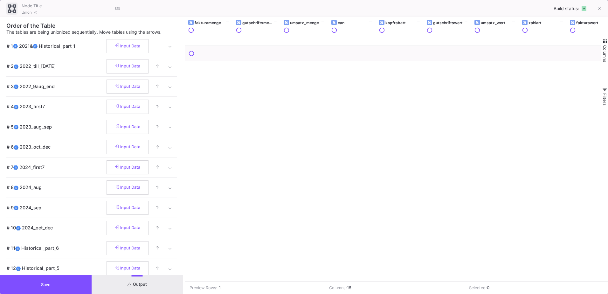
scroll to position [0, 282]
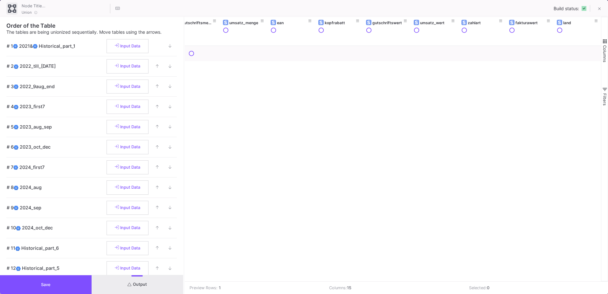
click at [606, 39] on span "button" at bounding box center [605, 41] width 6 height 6
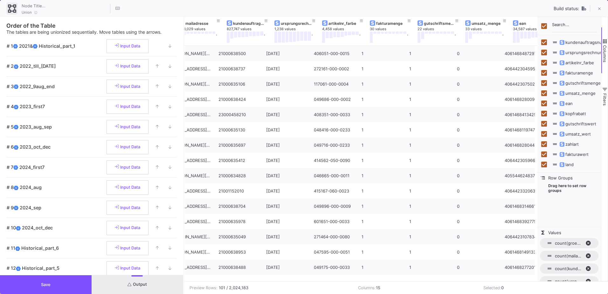
scroll to position [0, 54]
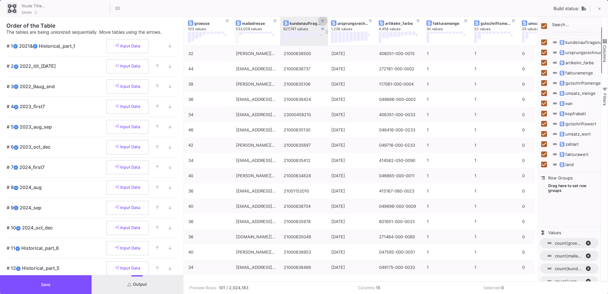
click at [322, 21] on icon at bounding box center [322, 20] width 3 height 3
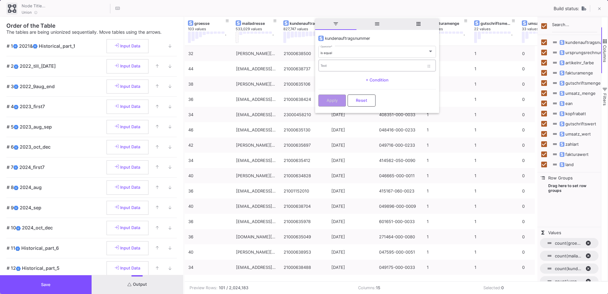
click at [330, 63] on div "Text" at bounding box center [372, 65] width 103 height 13
paste input "21001327573"
type input "21001327573"
click at [338, 100] on button "Apply" at bounding box center [332, 100] width 28 height 12
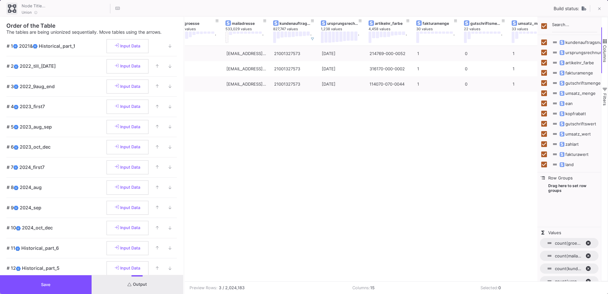
scroll to position [0, 10]
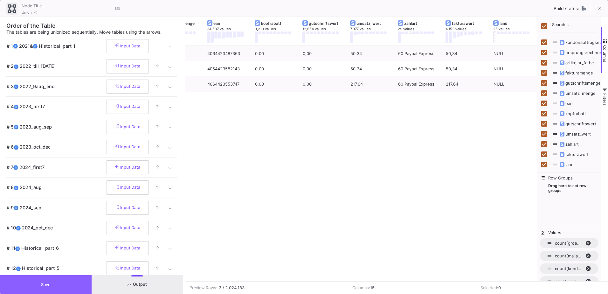
click at [74, 283] on button "Save" at bounding box center [46, 284] width 92 height 19
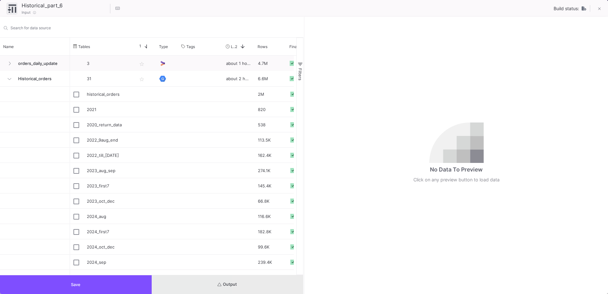
drag, startPoint x: 286, startPoint y: 289, endPoint x: 293, endPoint y: 285, distance: 8.6
click at [286, 290] on button "Output" at bounding box center [228, 284] width 152 height 19
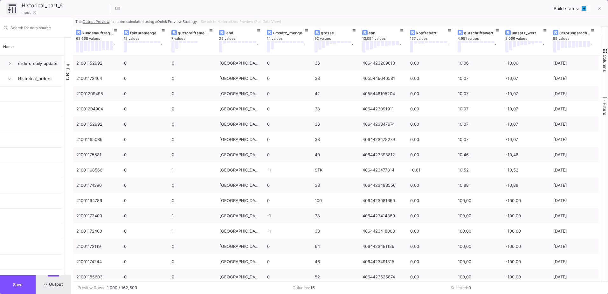
drag, startPoint x: 304, startPoint y: 161, endPoint x: 72, endPoint y: 188, distance: 233.4
click at [72, 188] on div at bounding box center [72, 155] width 2 height 277
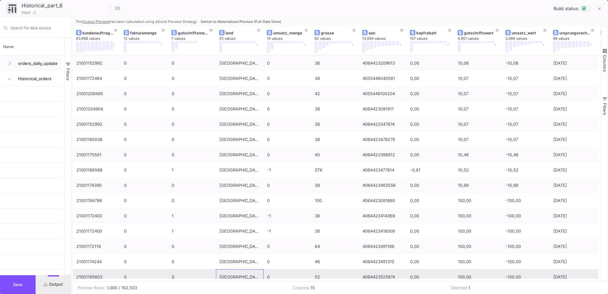
click at [231, 278] on div "Deutschland" at bounding box center [239, 276] width 41 height 15
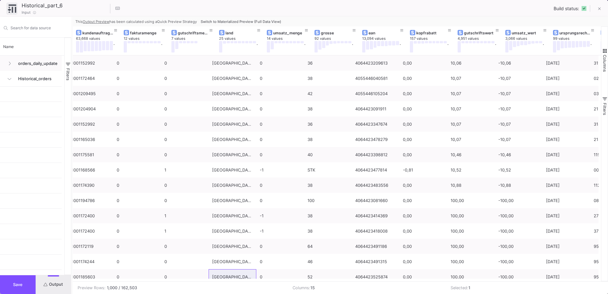
scroll to position [0, 0]
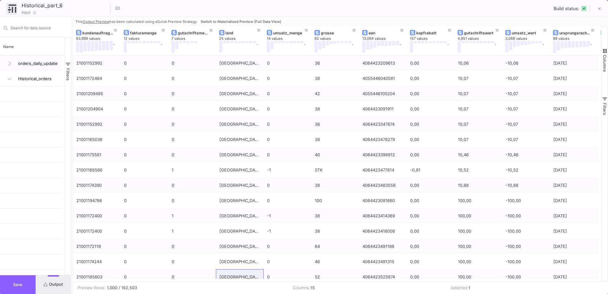
click at [22, 285] on span "Save" at bounding box center [18, 284] width 10 height 5
